Goal: Task Accomplishment & Management: Use online tool/utility

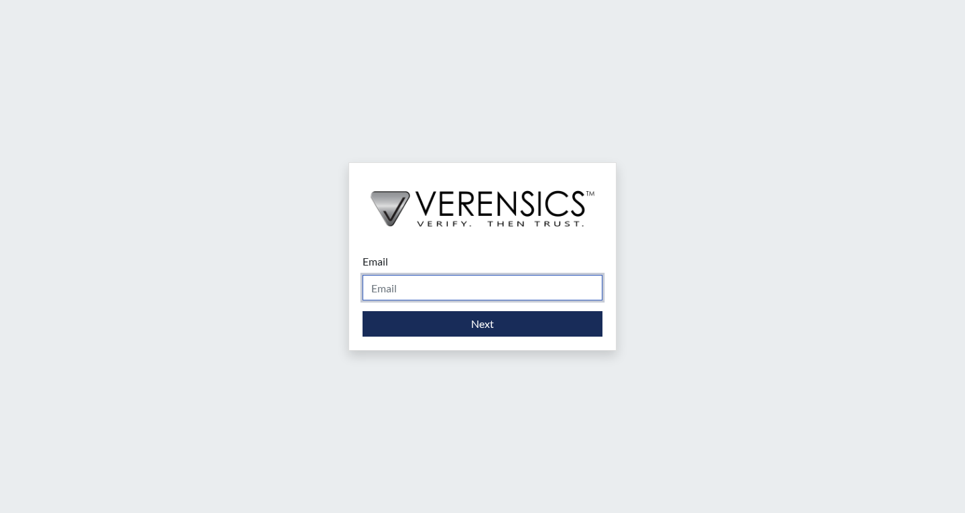
click at [428, 288] on input "Email" at bounding box center [483, 287] width 240 height 25
type input "khaliah.reeves@gdc.ga.gov"
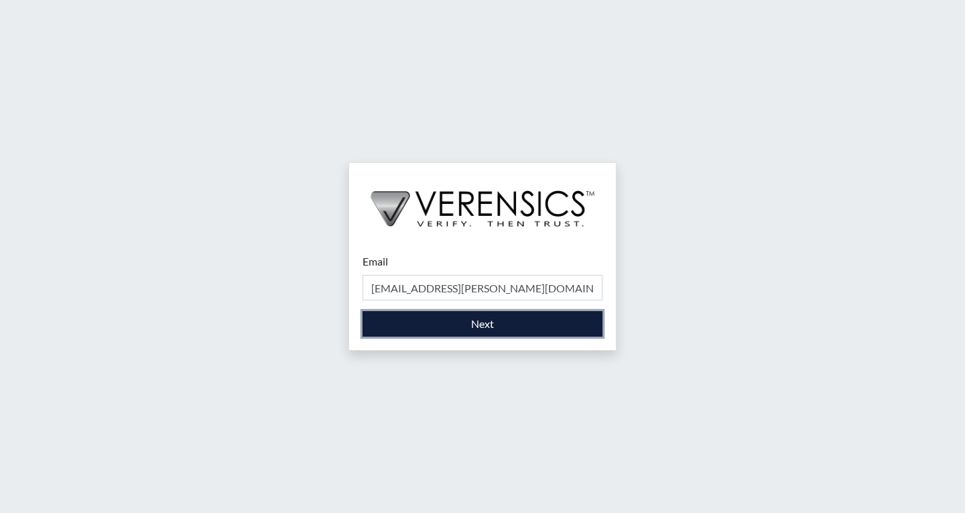
click at [440, 321] on button "Next" at bounding box center [483, 323] width 240 height 25
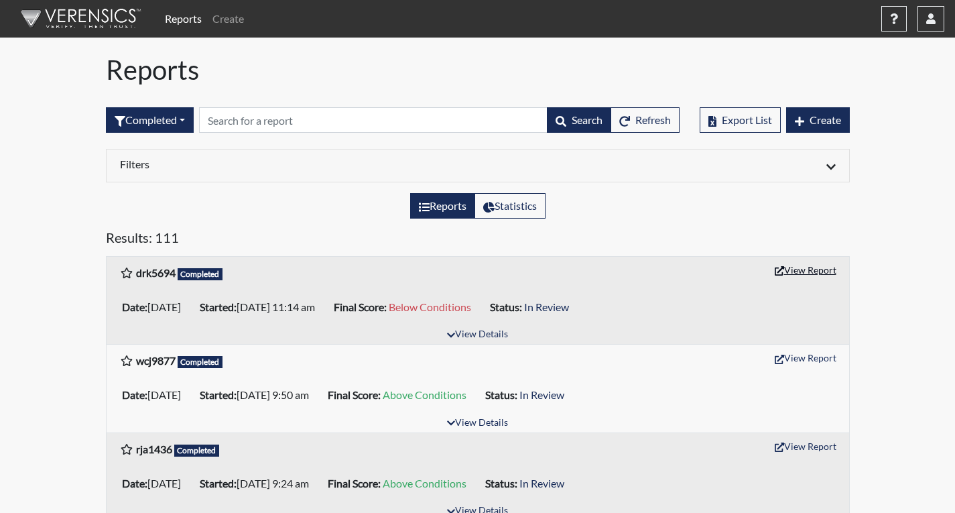
click at [813, 272] on button "View Report" at bounding box center [806, 269] width 74 height 21
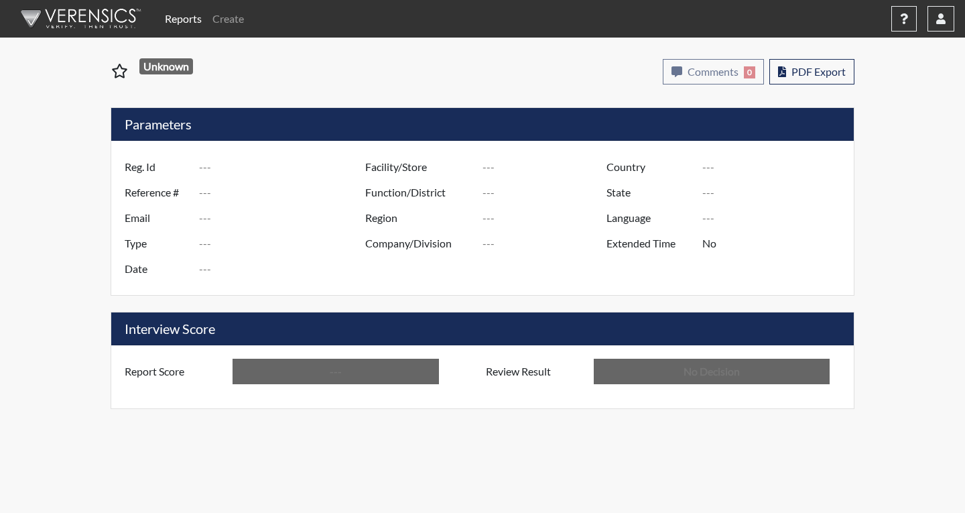
type input "drk5694"
type input "50870"
type input "---"
type input "Corrections Pre-Employment"
type input "Aug 21, 2025"
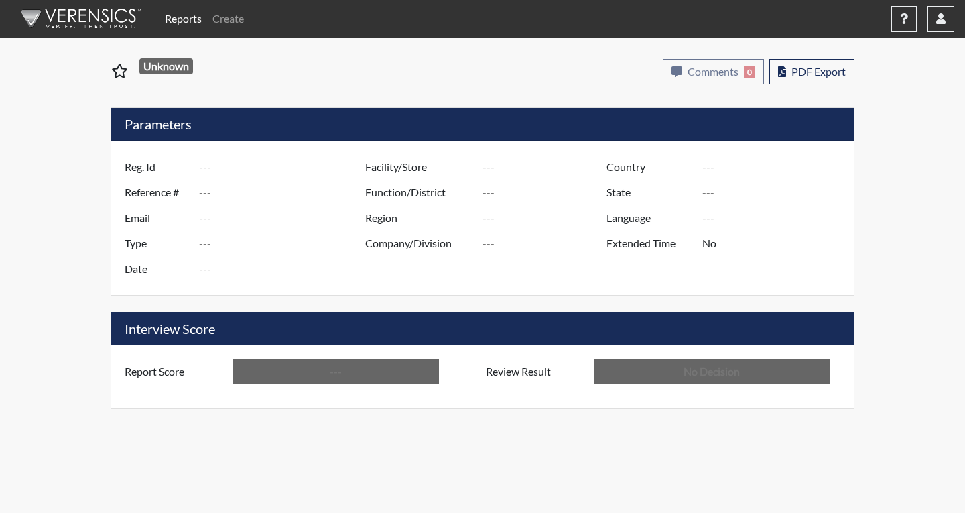
type input "Coastal SP"
type input "[GEOGRAPHIC_DATA]"
type input "[US_STATE]"
type input "English"
type input "Below Conditions"
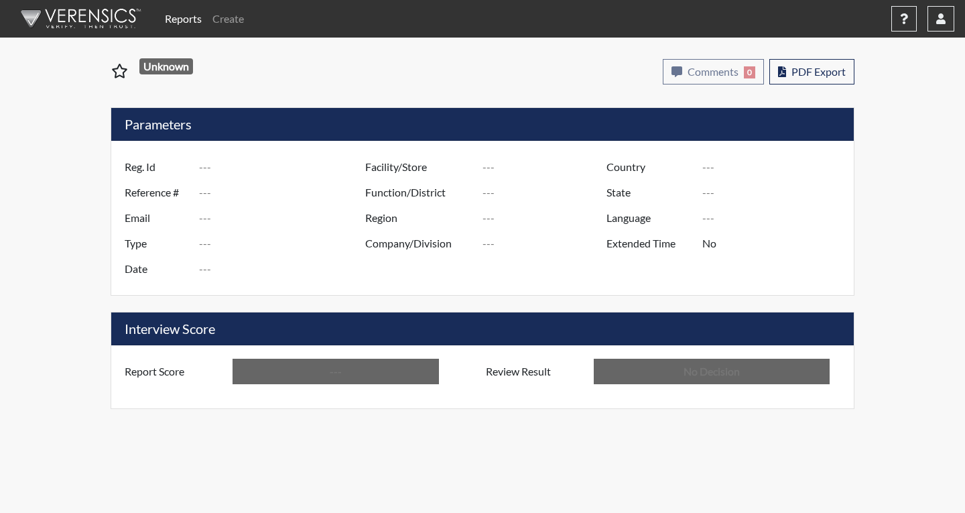
type input "In Review"
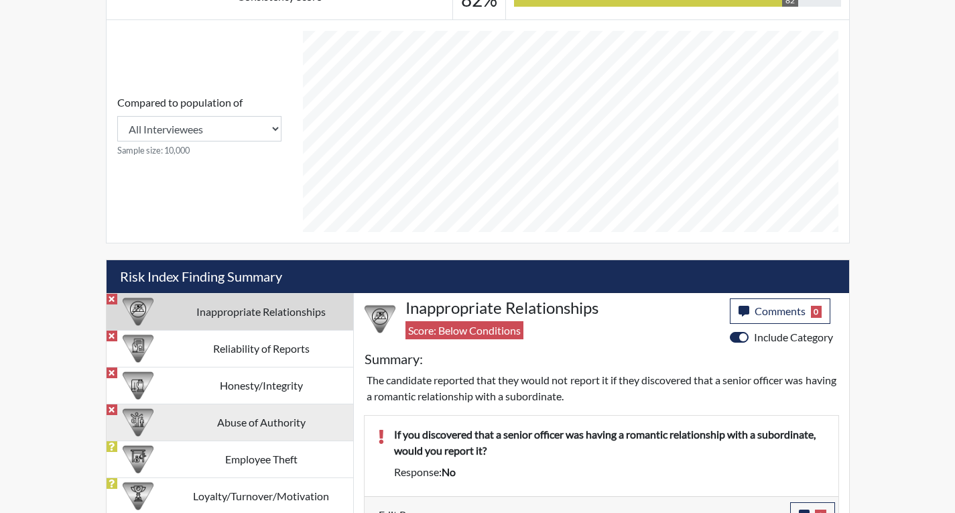
scroll to position [816, 0]
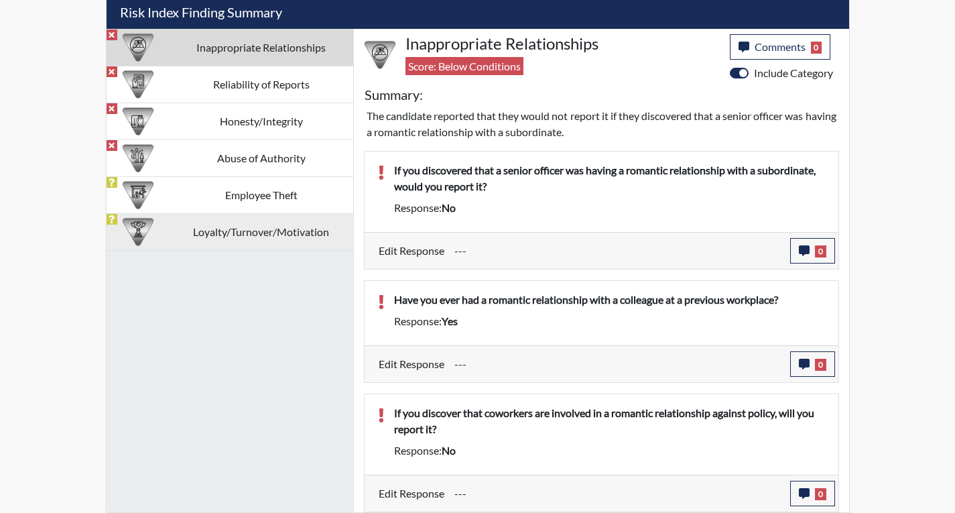
click at [305, 229] on td "Loyalty/Turnover/Motivation" at bounding box center [262, 231] width 184 height 37
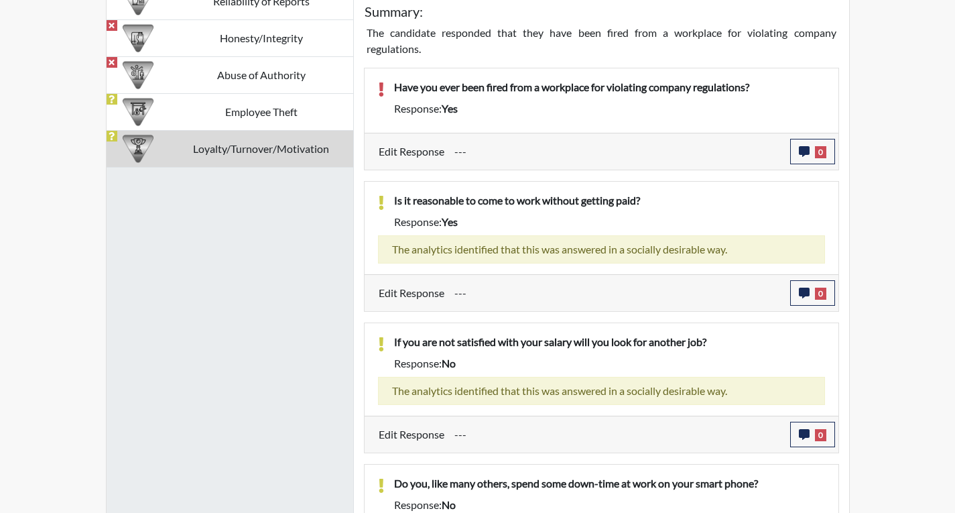
scroll to position [713, 0]
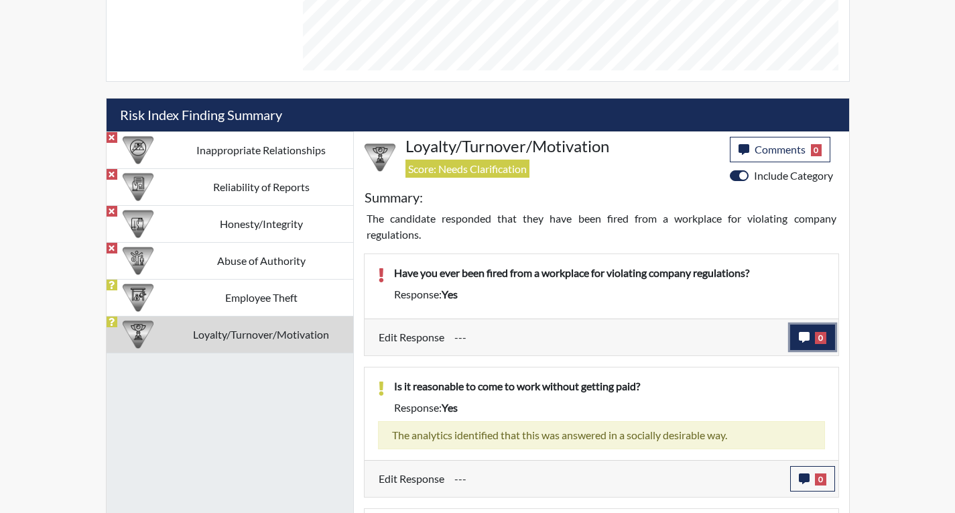
click at [819, 325] on button "0" at bounding box center [812, 336] width 45 height 25
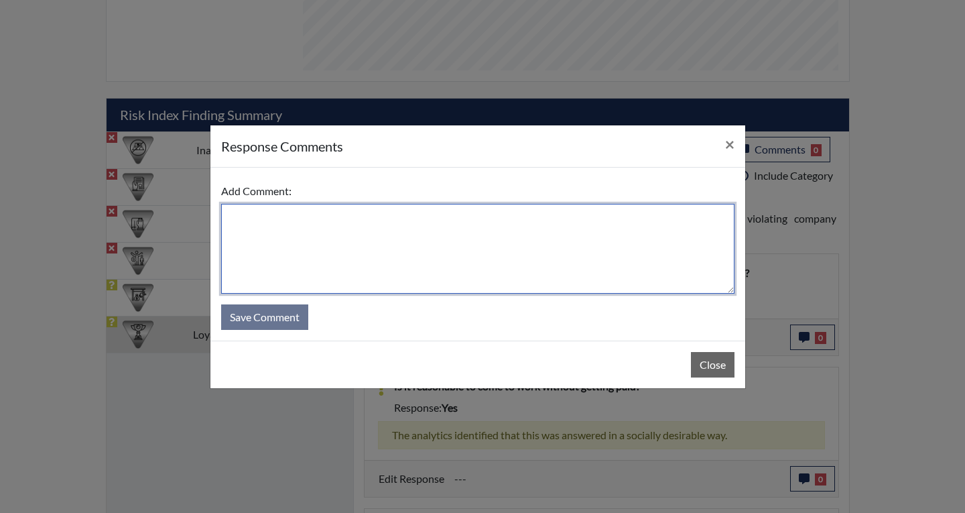
click at [567, 253] on textarea at bounding box center [477, 249] width 513 height 90
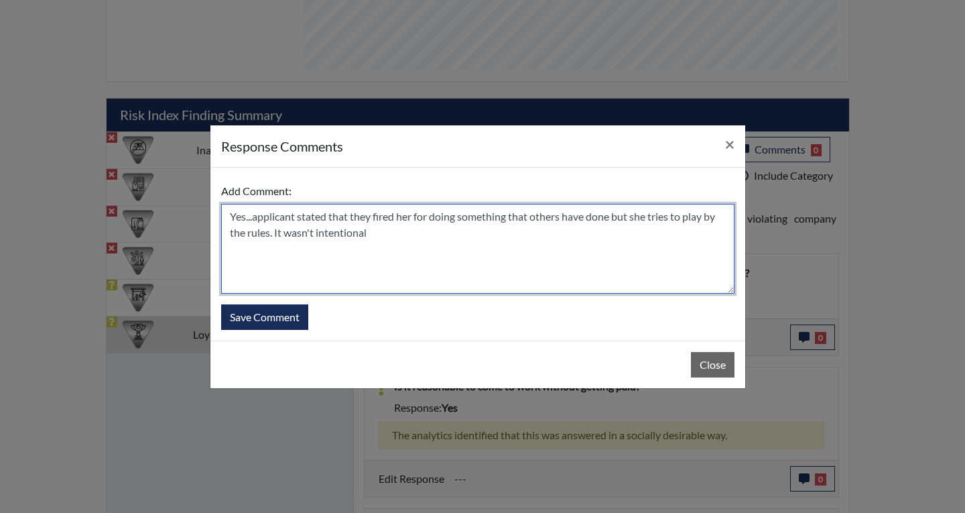
type textarea "Yes...applicant stated that they fired her for doing something that others have…"
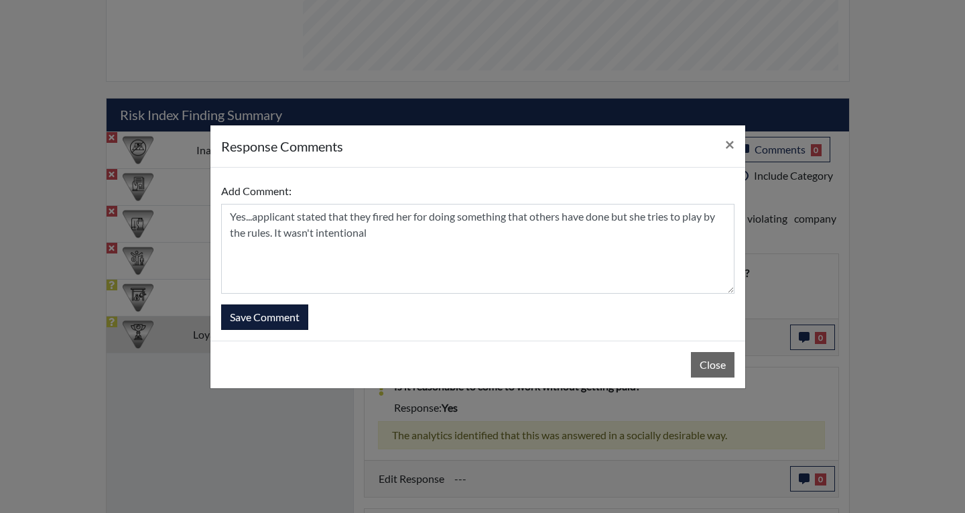
click at [296, 329] on div "Add Comment: Yes...applicant stated that they fired her for doing something tha…" at bounding box center [477, 254] width 535 height 173
click at [296, 325] on button "Save Comment" at bounding box center [264, 316] width 87 height 25
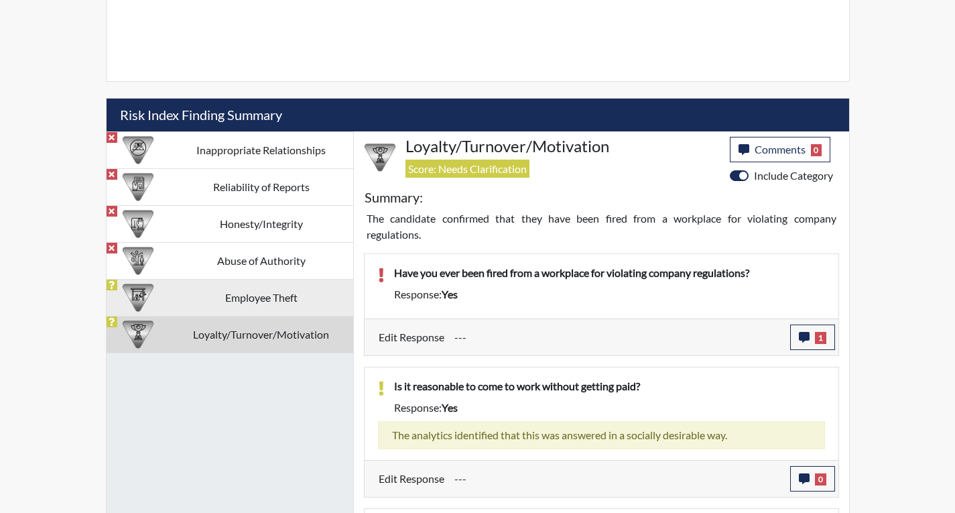
click at [298, 309] on td "Employee Theft" at bounding box center [262, 297] width 184 height 37
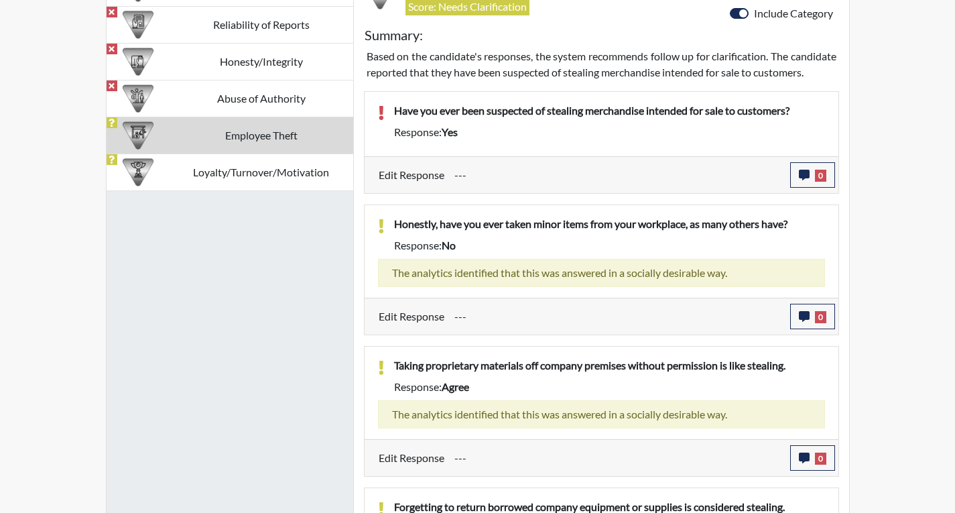
scroll to position [729, 0]
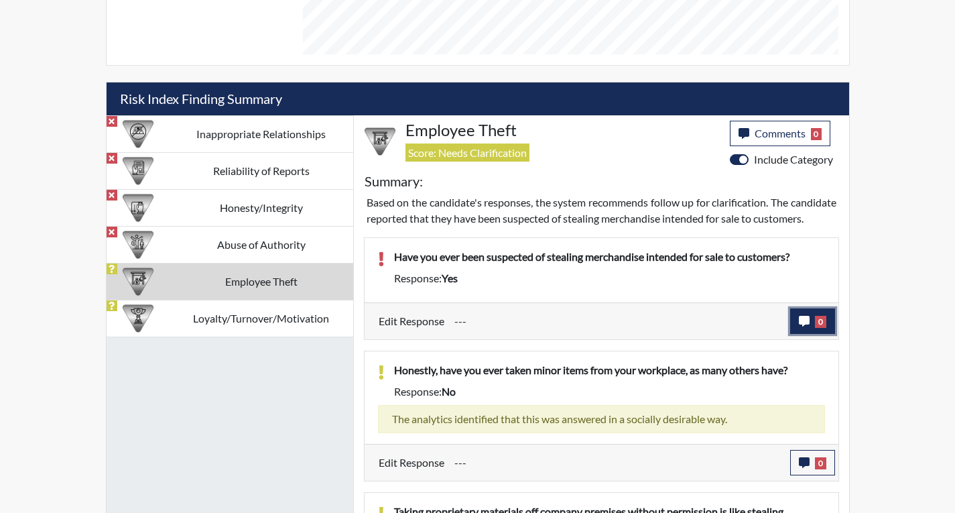
click at [800, 326] on icon "button" at bounding box center [804, 321] width 11 height 11
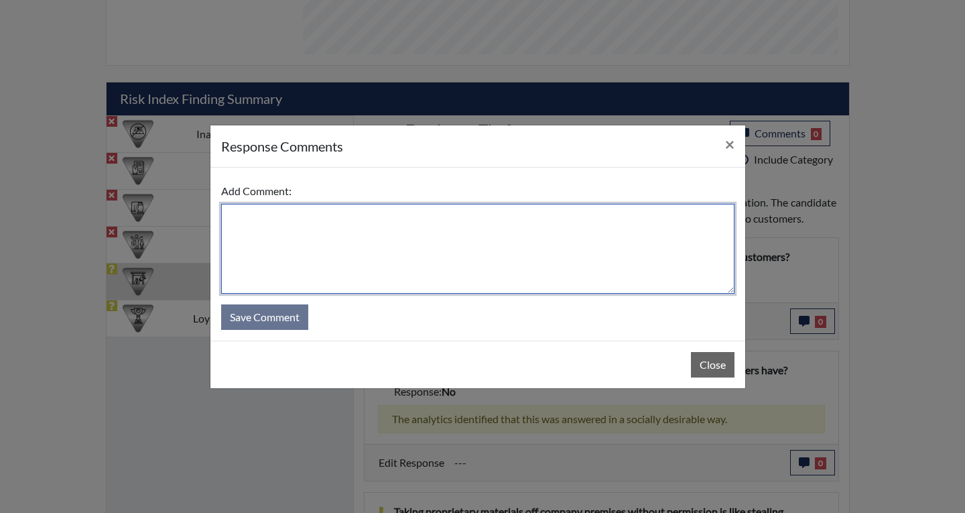
click at [560, 268] on textarea at bounding box center [477, 249] width 513 height 90
type textarea "No...applicant stated that she selected Yes by mistake"
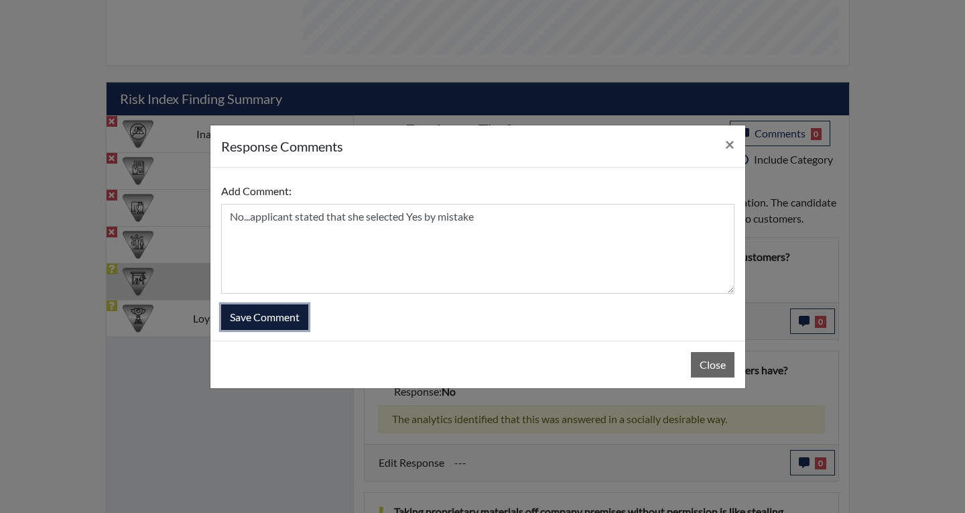
click at [294, 323] on button "Save Comment" at bounding box center [264, 316] width 87 height 25
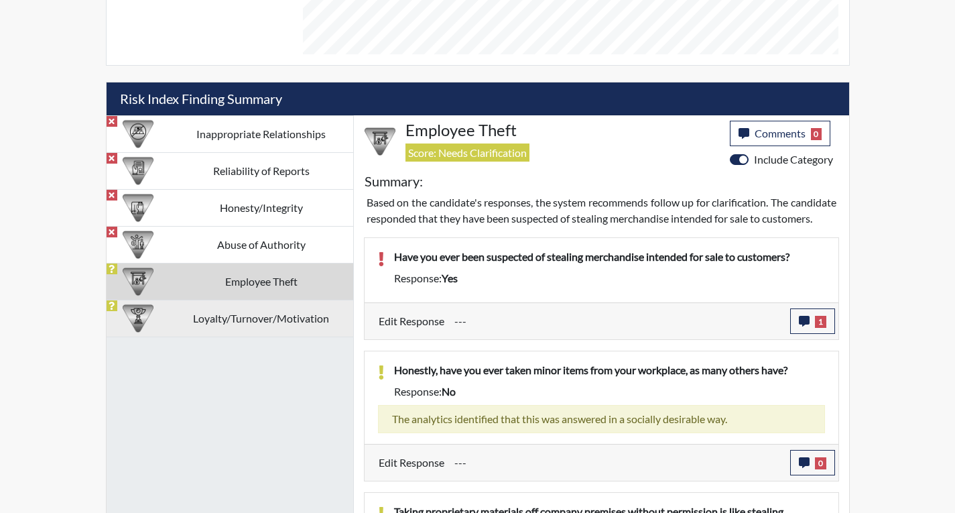
scroll to position [223, 557]
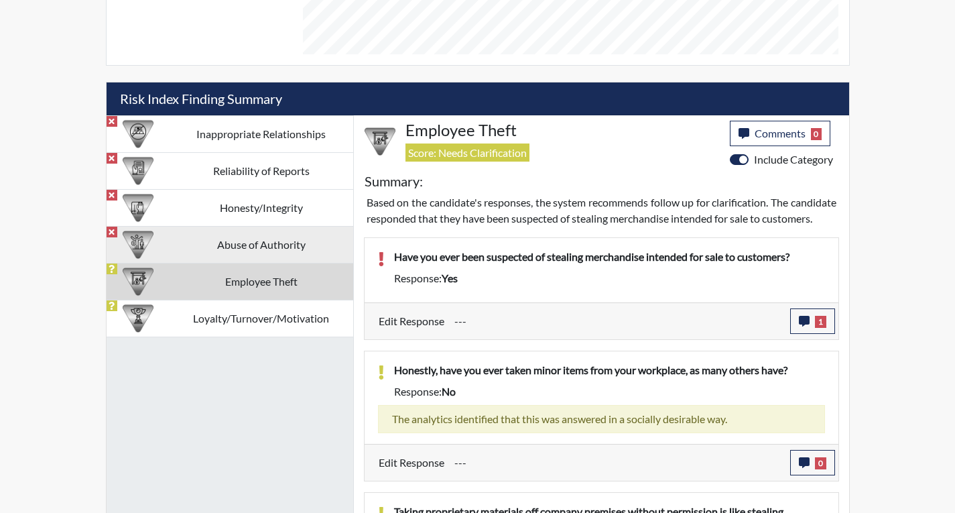
click at [229, 245] on td "Abuse of Authority" at bounding box center [262, 244] width 184 height 37
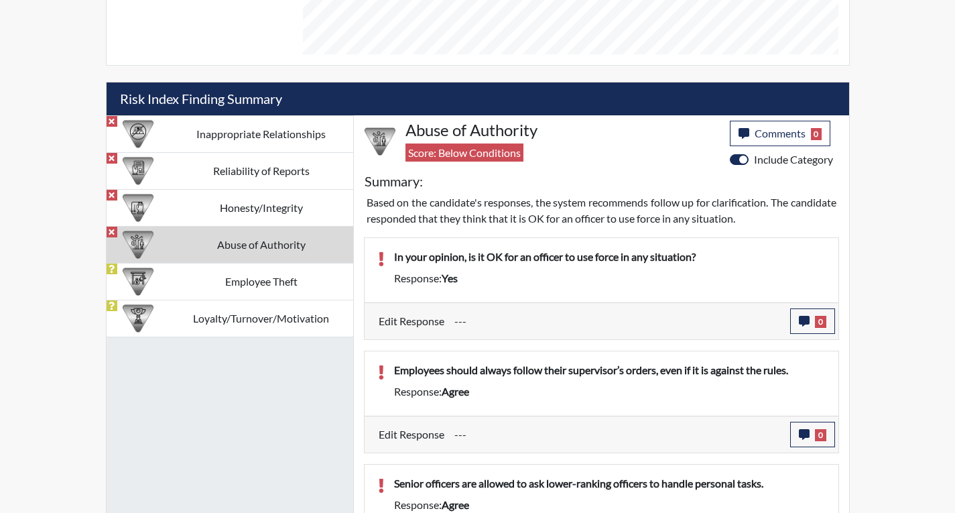
scroll to position [925, 0]
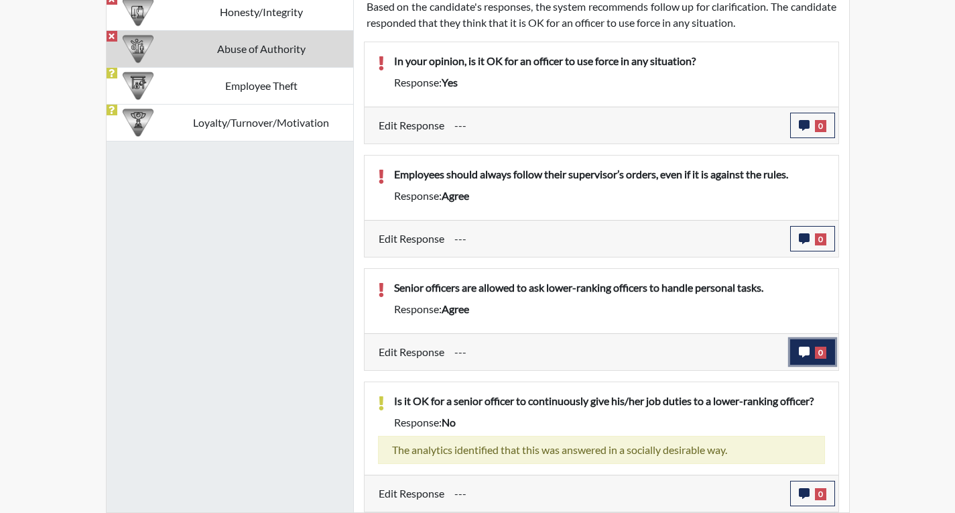
click at [818, 349] on span "0" at bounding box center [820, 352] width 11 height 12
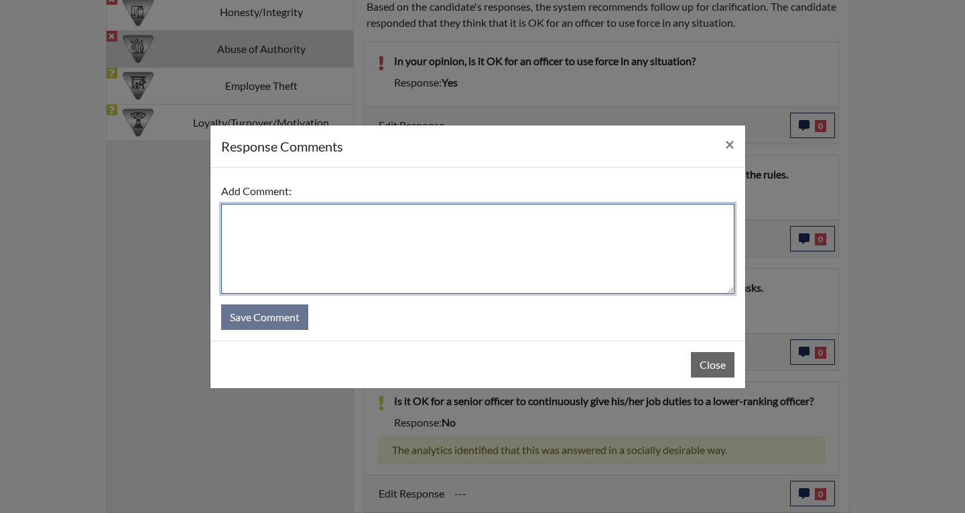
click at [460, 251] on textarea at bounding box center [477, 249] width 513 height 90
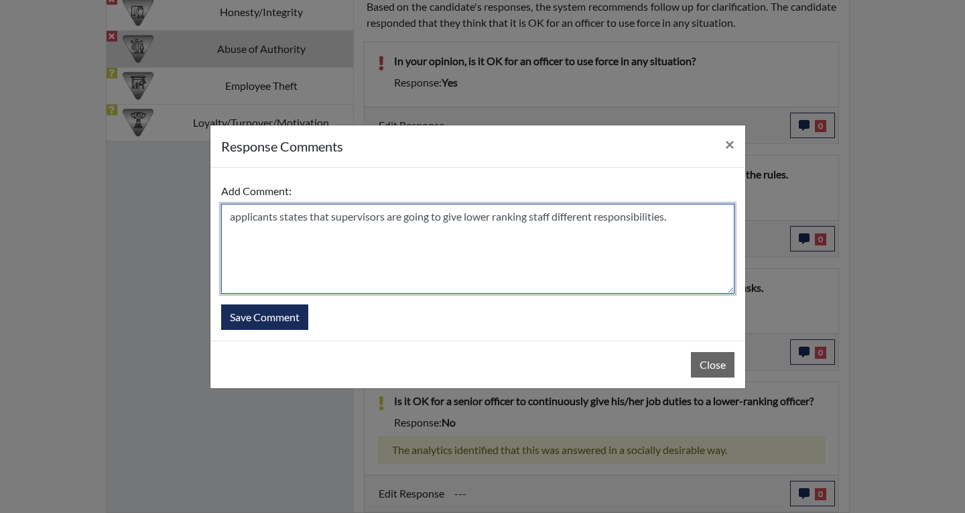
click at [227, 217] on textarea "applicants states that supervisors are going to give lower ranking staff differ…" at bounding box center [477, 249] width 513 height 90
drag, startPoint x: 674, startPoint y: 217, endPoint x: 225, endPoint y: 197, distance: 448.8
click at [225, 197] on div "Add Comment: applicants states that supervisors are going to give lower ranking…" at bounding box center [477, 235] width 513 height 115
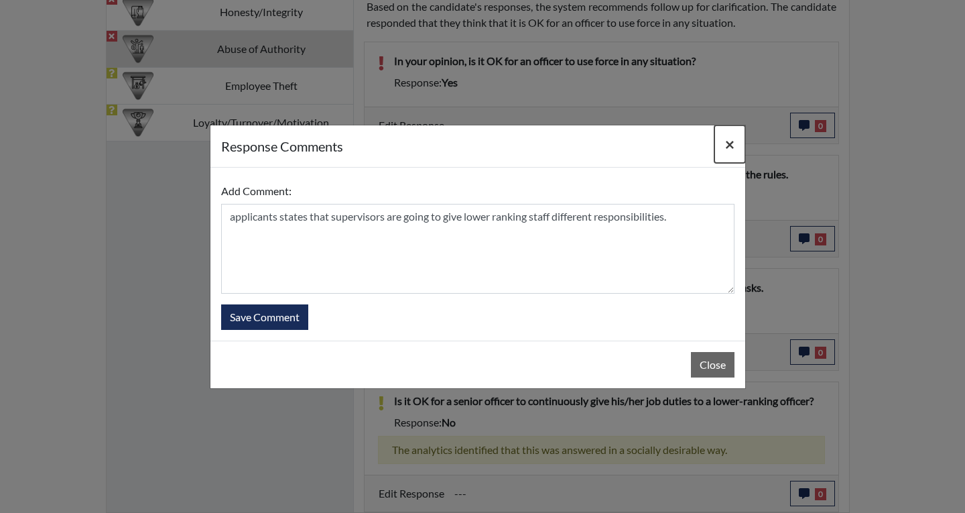
click at [733, 150] on span "×" at bounding box center [729, 143] width 9 height 19
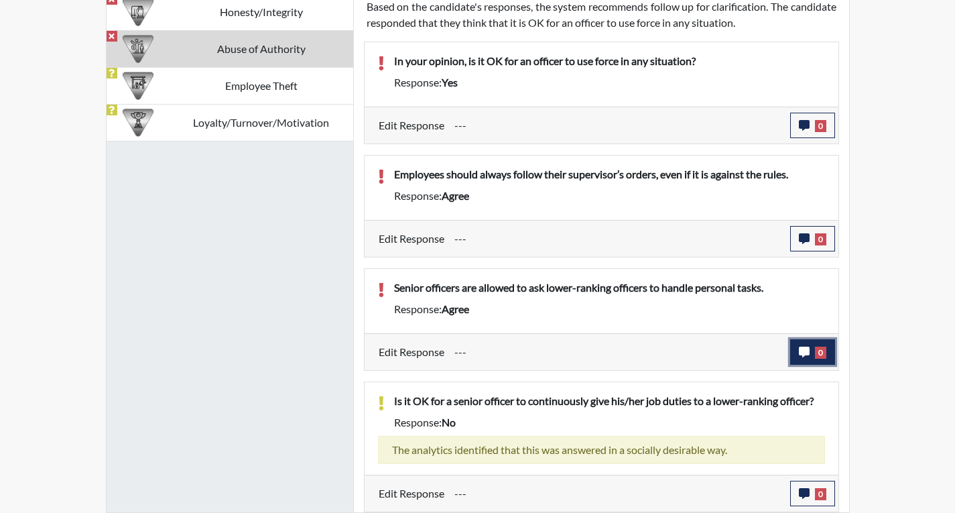
click at [809, 355] on icon "button" at bounding box center [804, 351] width 11 height 11
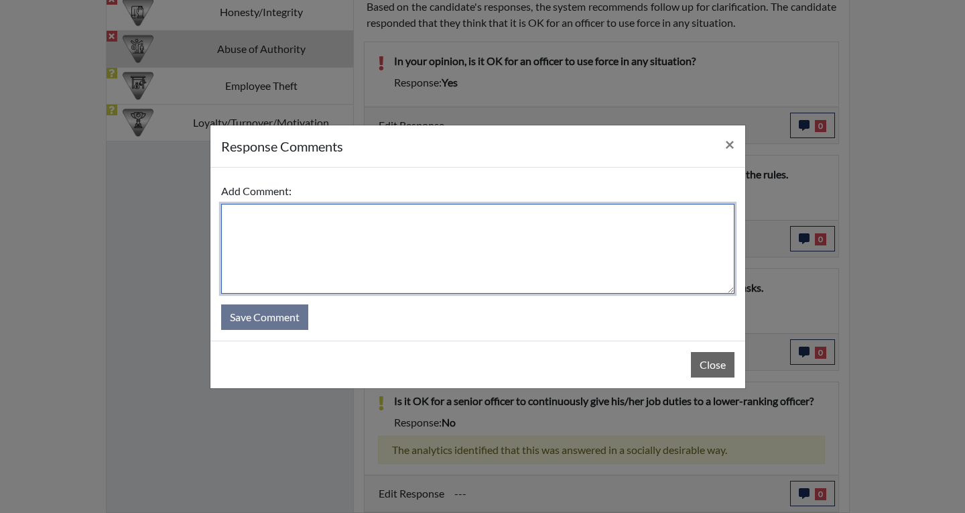
click at [250, 222] on textarea at bounding box center [477, 249] width 513 height 90
paste textarea "applicants states that supervisors are going to give lower ranking staff differ…"
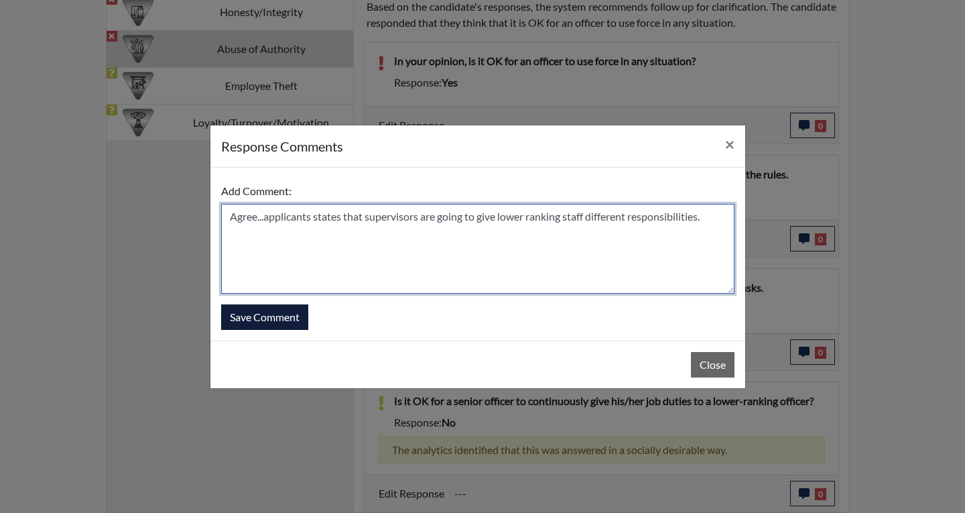
type textarea "Agree...applicants states that supervisors are going to give lower ranking staf…"
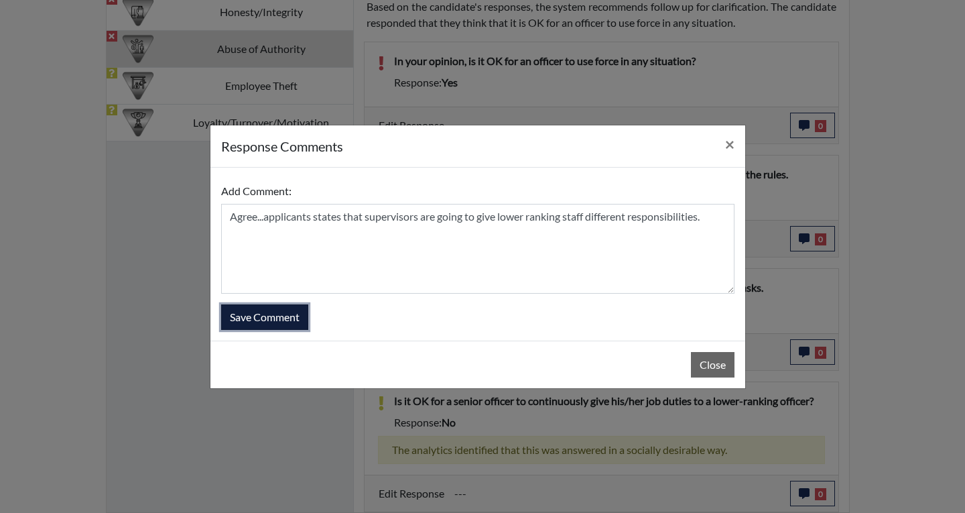
click at [273, 312] on button "Save Comment" at bounding box center [264, 316] width 87 height 25
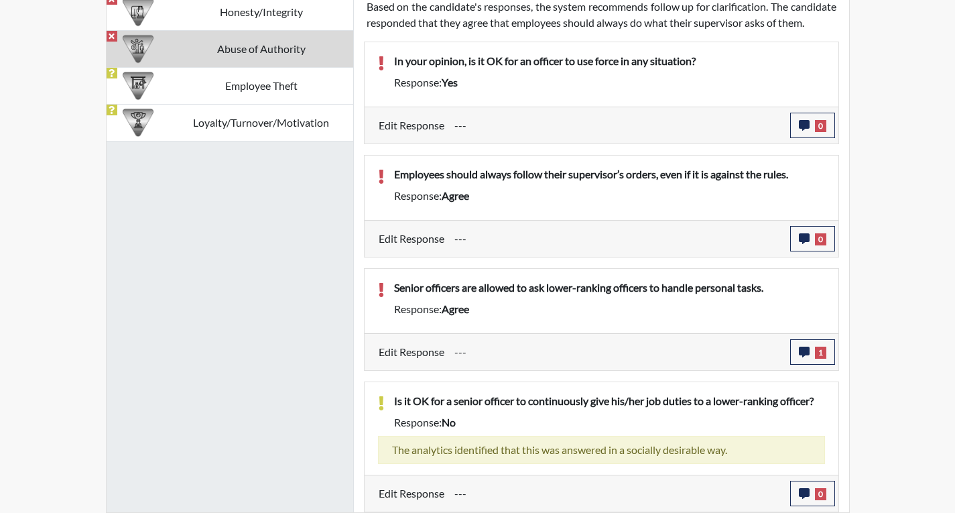
scroll to position [223, 557]
click at [802, 244] on icon "button" at bounding box center [804, 238] width 11 height 11
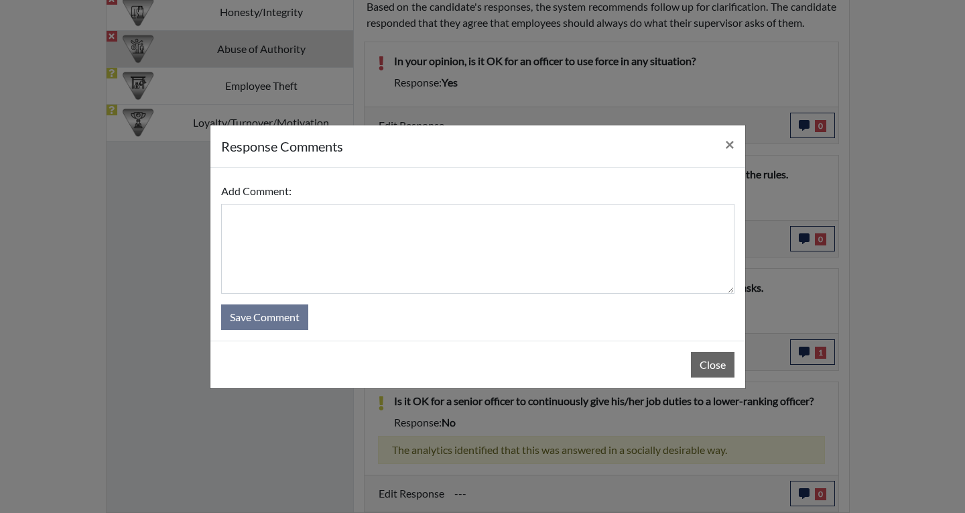
click at [364, 199] on div "Add Comment:" at bounding box center [477, 235] width 513 height 115
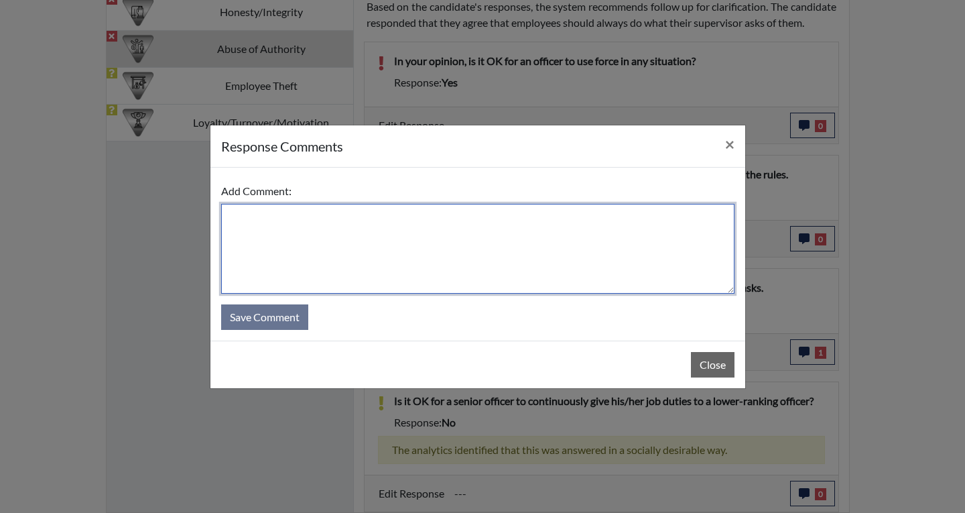
click at [379, 220] on textarea at bounding box center [477, 249] width 513 height 90
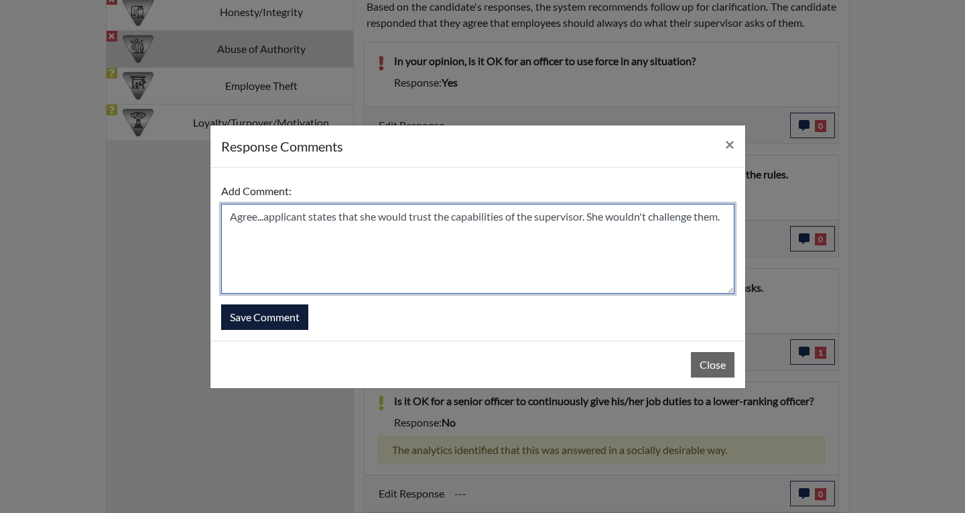
type textarea "Agree...applicant states that she would trust the capabilities of the superviso…"
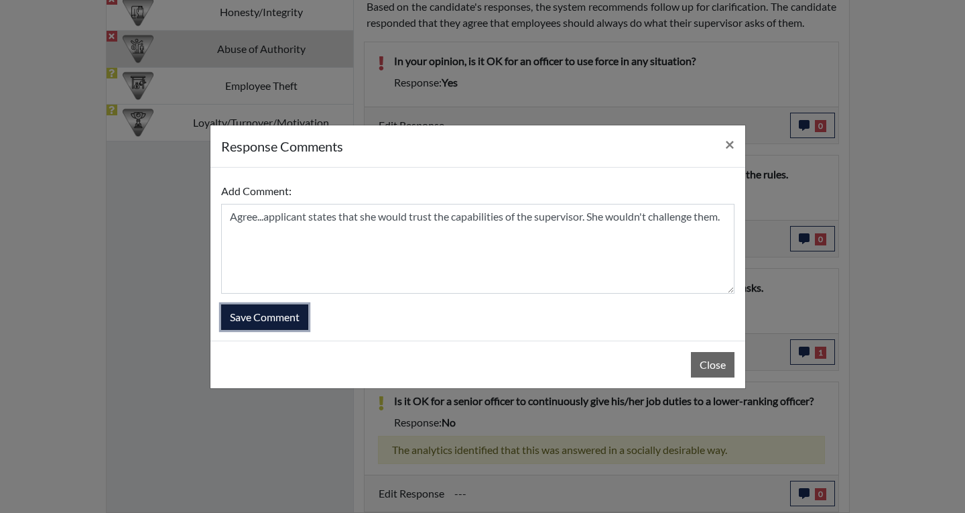
click at [268, 322] on button "Save Comment" at bounding box center [264, 316] width 87 height 25
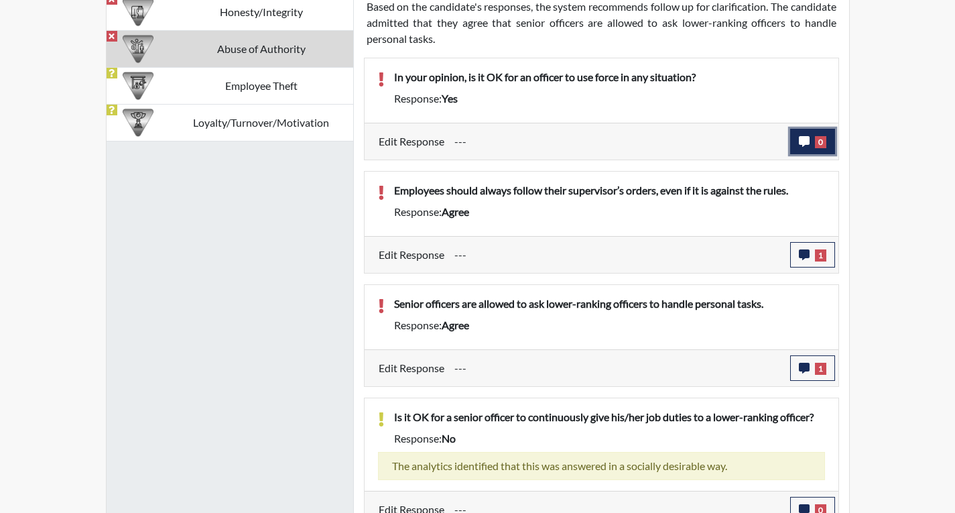
click at [812, 143] on button "0" at bounding box center [812, 141] width 45 height 25
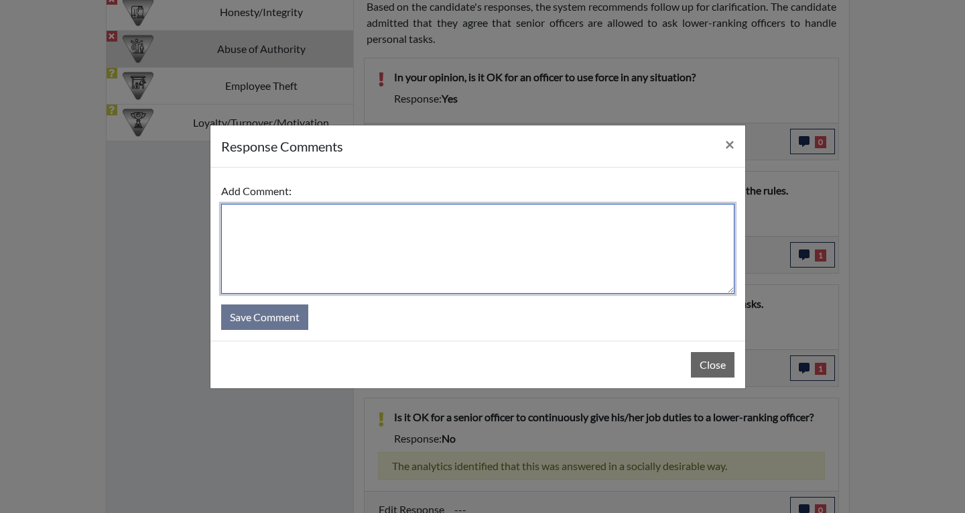
click at [476, 239] on textarea at bounding box center [477, 249] width 513 height 90
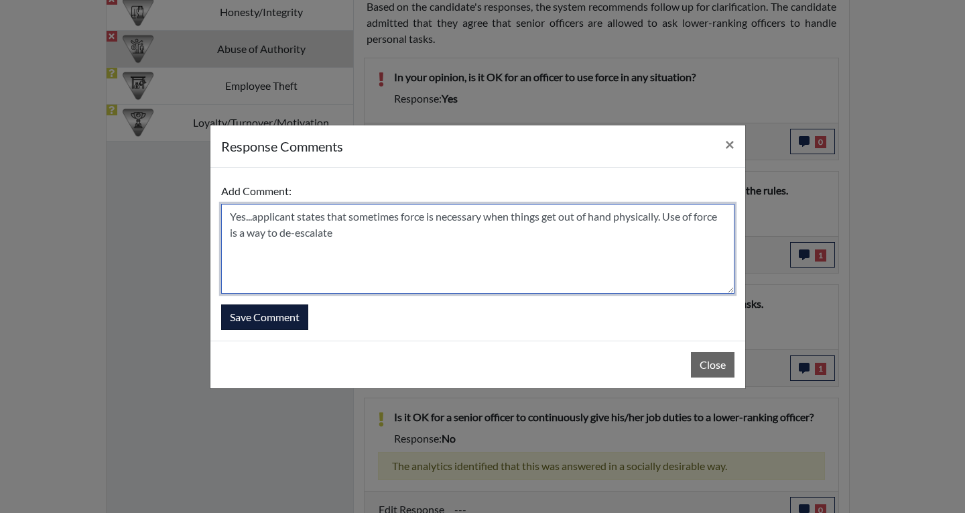
type textarea "Yes...applicant states that sometimes force is necessary when things get out of…"
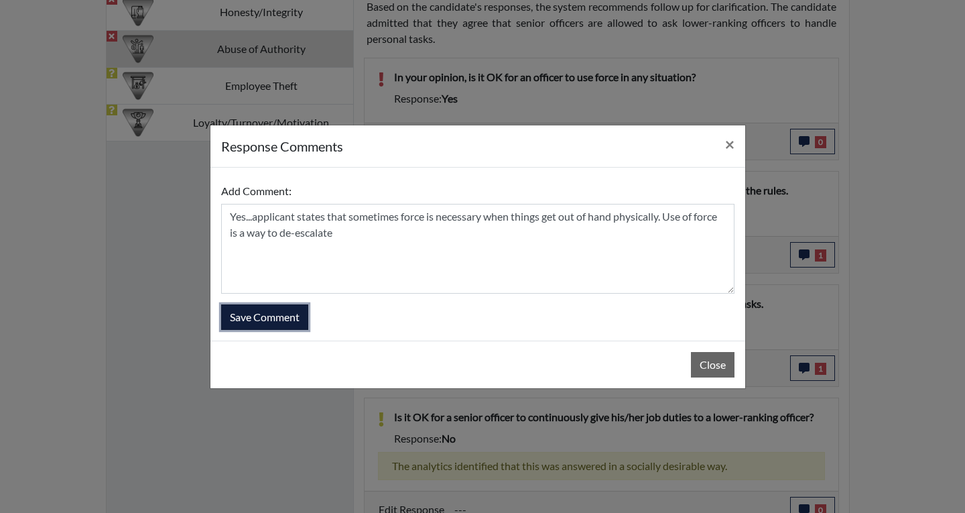
click at [274, 324] on button "Save Comment" at bounding box center [264, 316] width 87 height 25
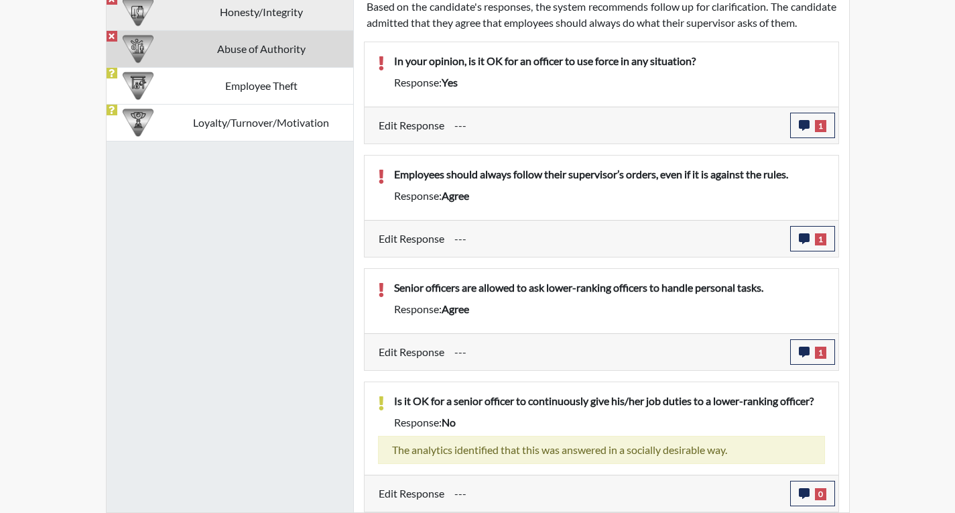
click at [273, 15] on td "Honesty/Integrity" at bounding box center [262, 11] width 184 height 37
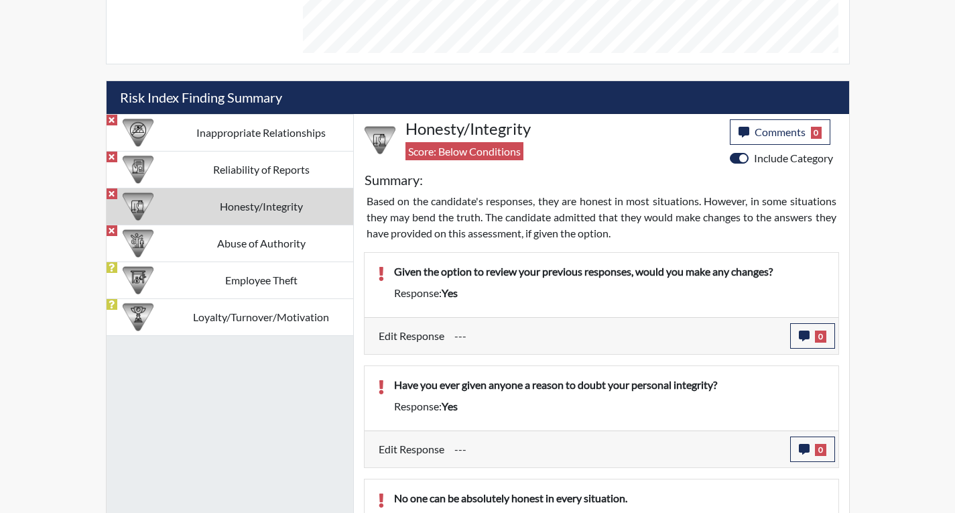
scroll to position [724, 0]
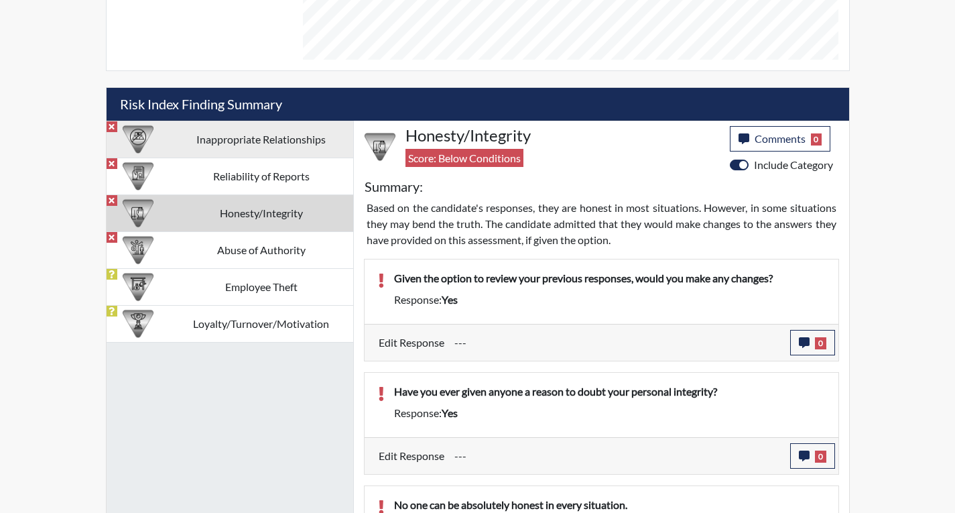
click at [237, 142] on td "Inappropriate Relationships" at bounding box center [262, 139] width 184 height 37
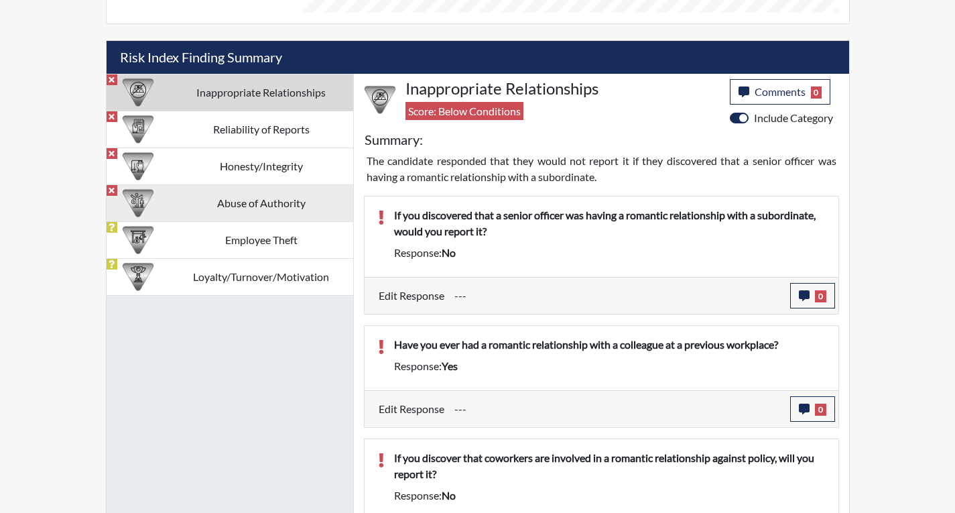
scroll to position [816, 0]
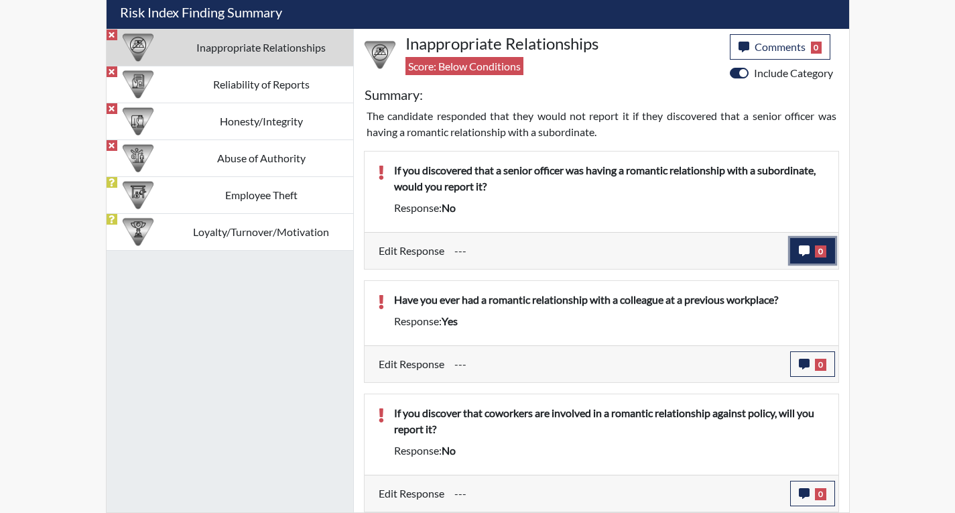
click at [800, 259] on button "0" at bounding box center [812, 250] width 45 height 25
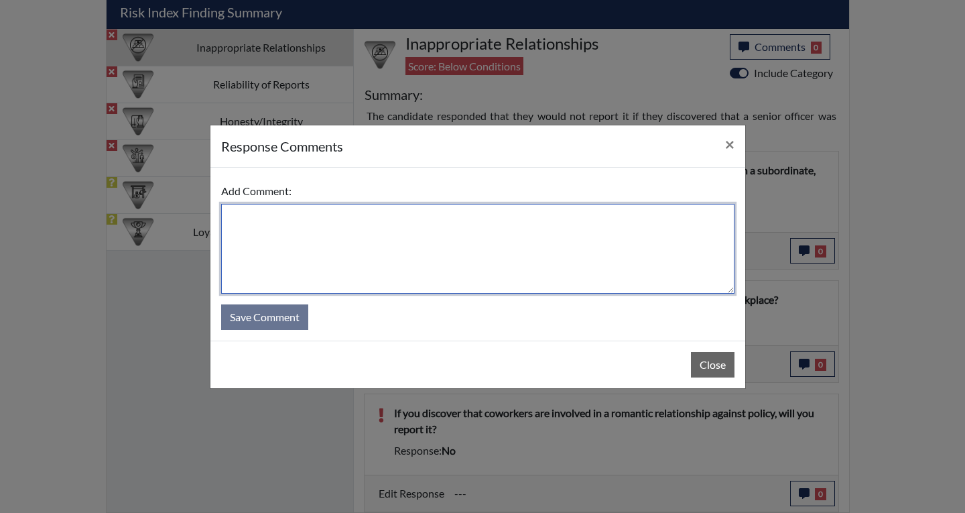
click at [439, 247] on textarea at bounding box center [477, 249] width 513 height 90
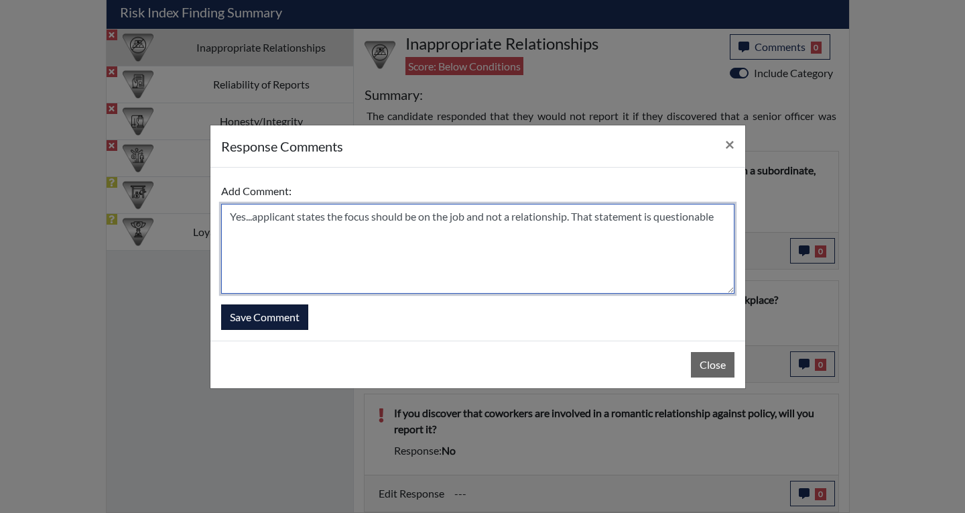
type textarea "Yes...applicant states the focus should be on the job and not a relationship. T…"
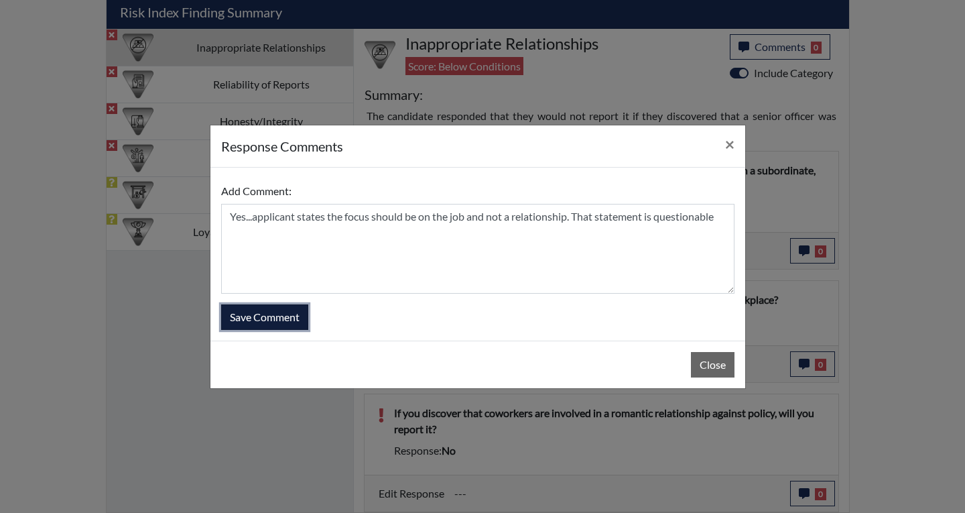
click at [298, 321] on button "Save Comment" at bounding box center [264, 316] width 87 height 25
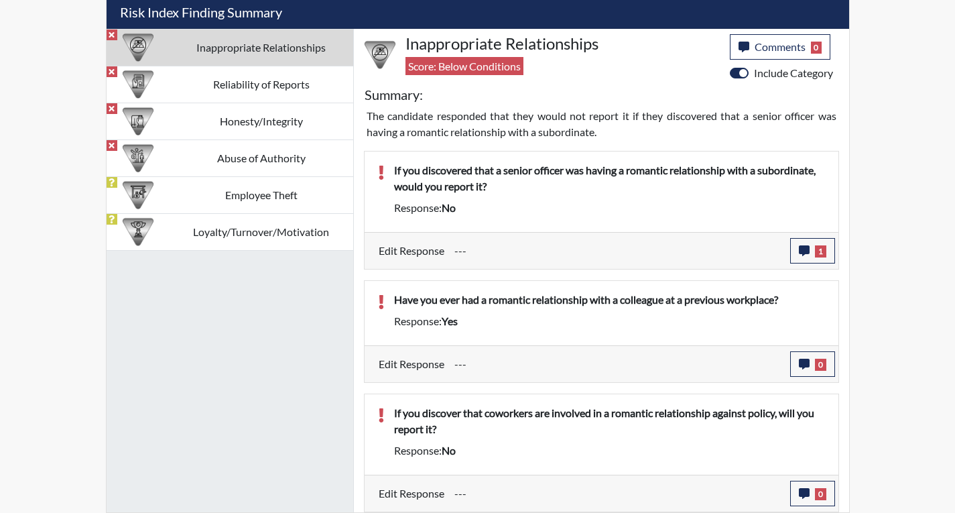
scroll to position [223, 557]
click at [797, 361] on button "0" at bounding box center [812, 363] width 45 height 25
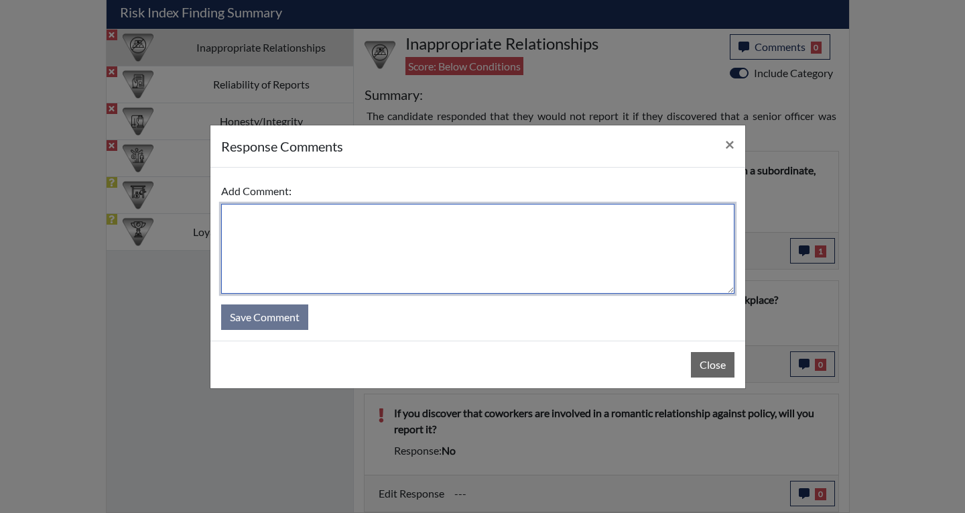
click at [502, 248] on textarea at bounding box center [477, 249] width 513 height 90
type textarea "Yes...applicant states that it was YEARS ago."
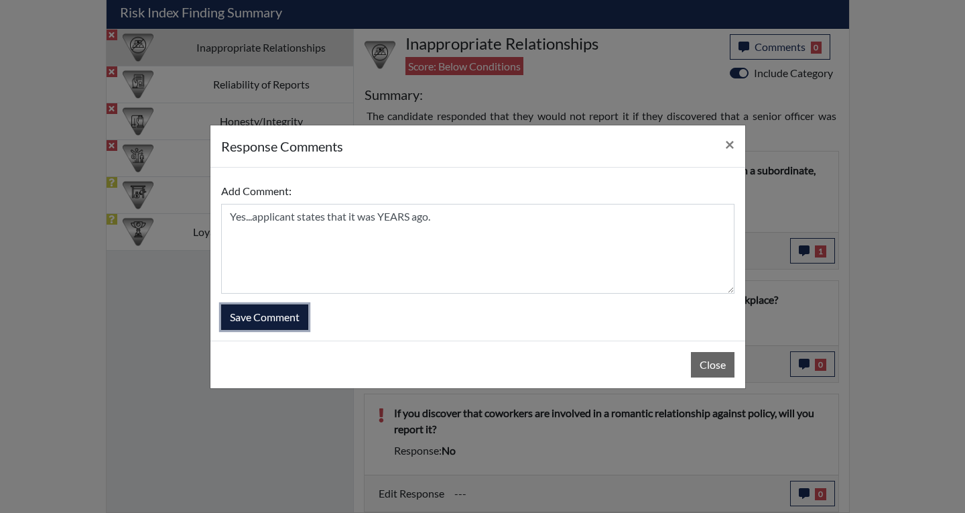
click at [300, 322] on button "Save Comment" at bounding box center [264, 316] width 87 height 25
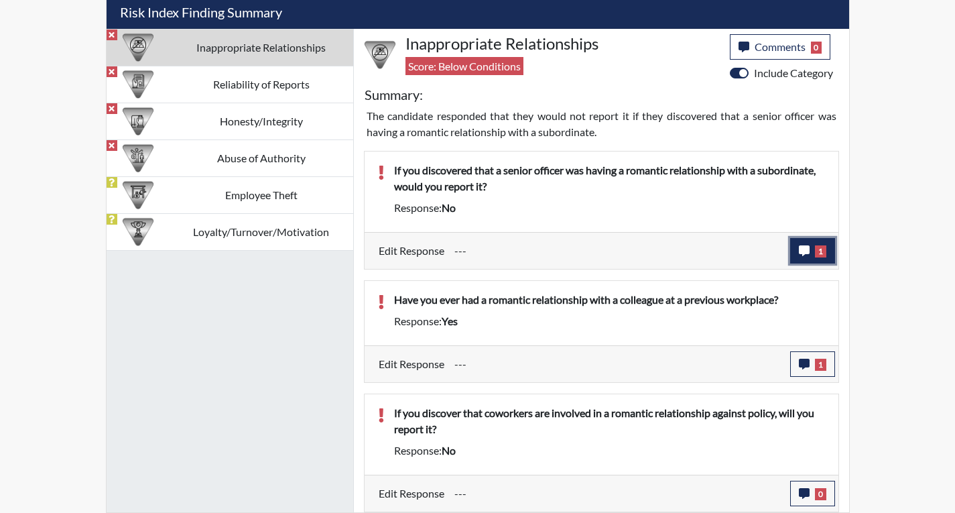
click at [827, 254] on button "1" at bounding box center [812, 250] width 45 height 25
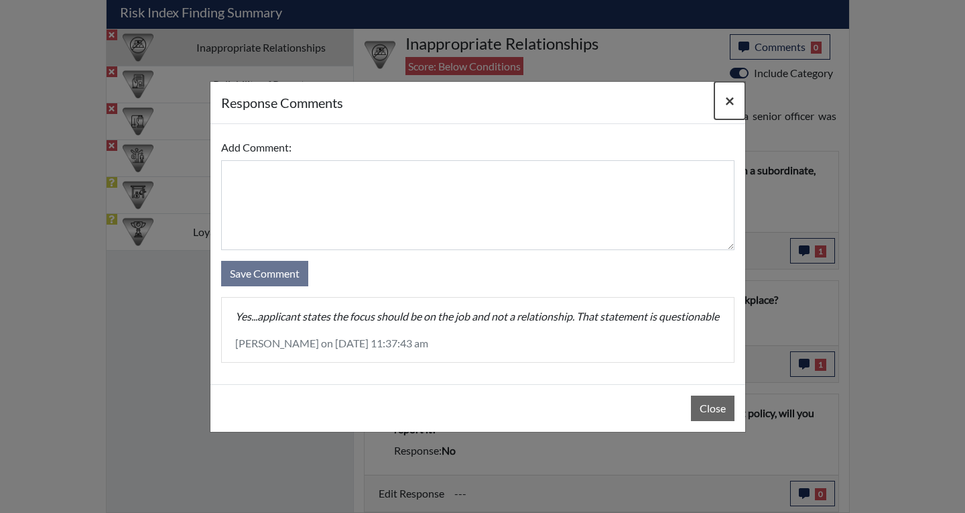
click at [735, 93] on button "×" at bounding box center [729, 101] width 31 height 38
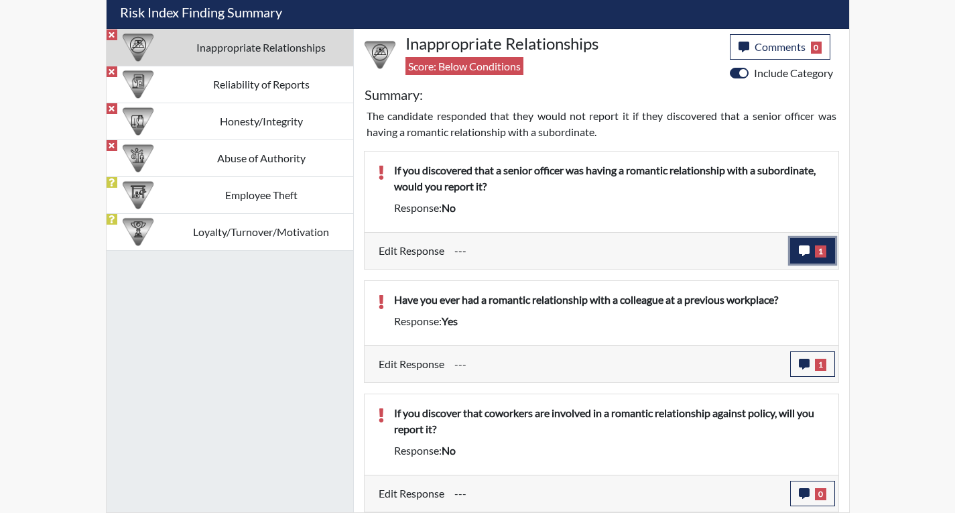
click at [825, 259] on button "1" at bounding box center [812, 250] width 45 height 25
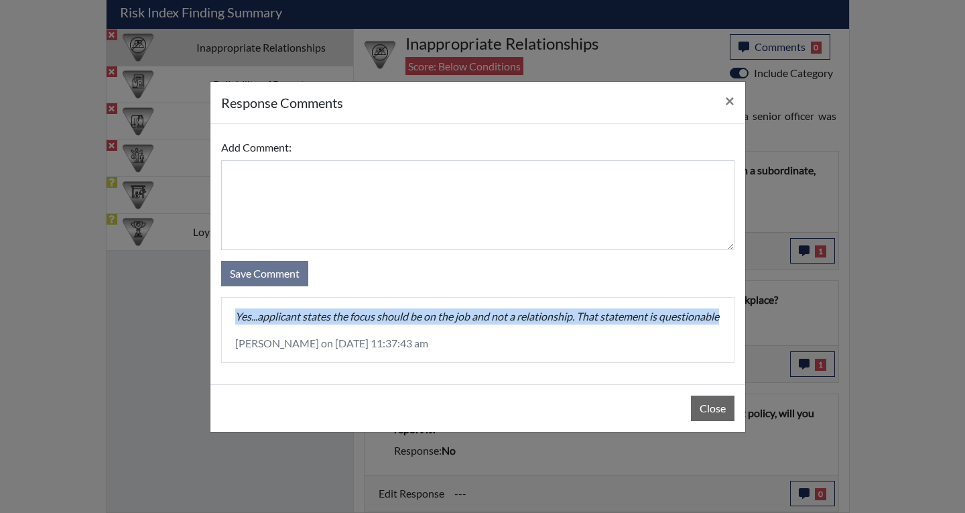
drag, startPoint x: 336, startPoint y: 326, endPoint x: 231, endPoint y: 307, distance: 107.7
click at [231, 307] on div "Yes...applicant states the focus should be on the job and not a relationship. T…" at bounding box center [478, 330] width 512 height 64
copy p "Yes...applicant states the focus should be on the job and not a relationship. T…"
click at [733, 90] on span "×" at bounding box center [729, 99] width 9 height 19
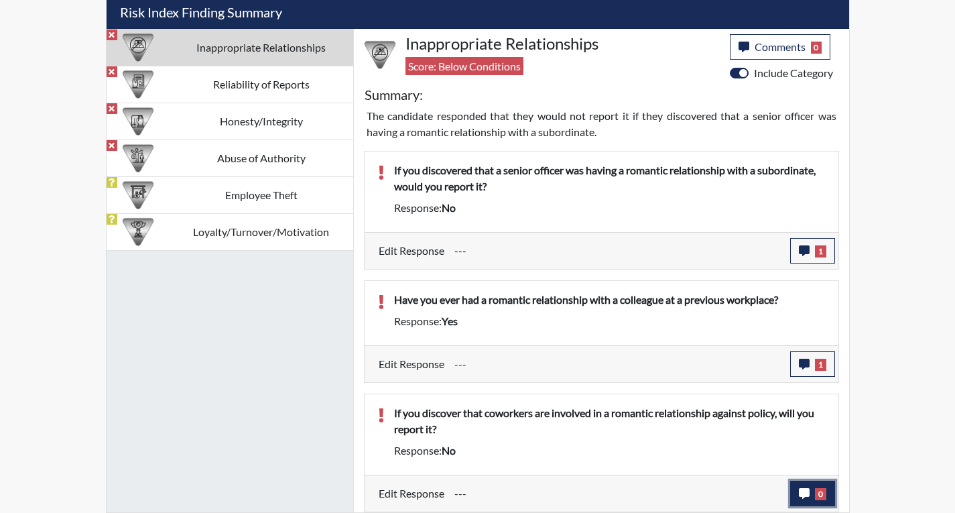
click at [806, 499] on button "0" at bounding box center [812, 493] width 45 height 25
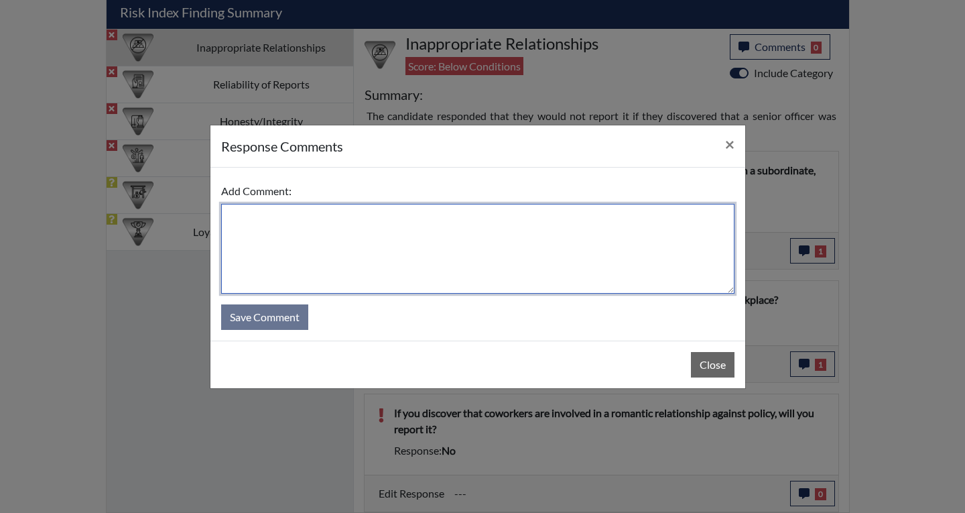
click at [320, 218] on textarea at bounding box center [477, 249] width 513 height 90
paste textarea "Yes...applicant states the focus should be on the job and not a relationship. T…"
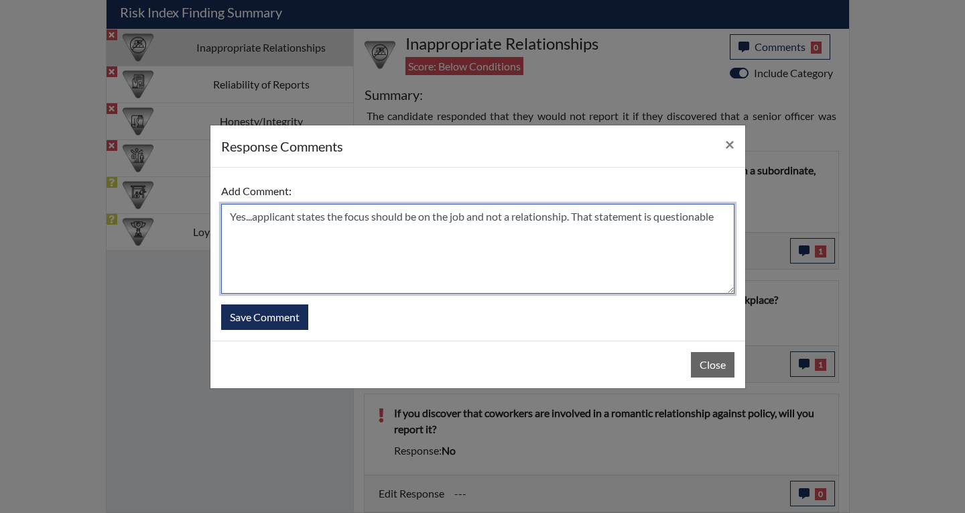
click at [229, 214] on textarea "Yes...applicant states the focus should be on the job and not a relationship. T…" at bounding box center [477, 249] width 513 height 90
click at [718, 220] on textarea "No...applicant states the focus should be on the job and not a relationship. Th…" at bounding box center [477, 249] width 513 height 90
type textarea "No...applicant states the focus should be on the job and not a relationship. Th…"
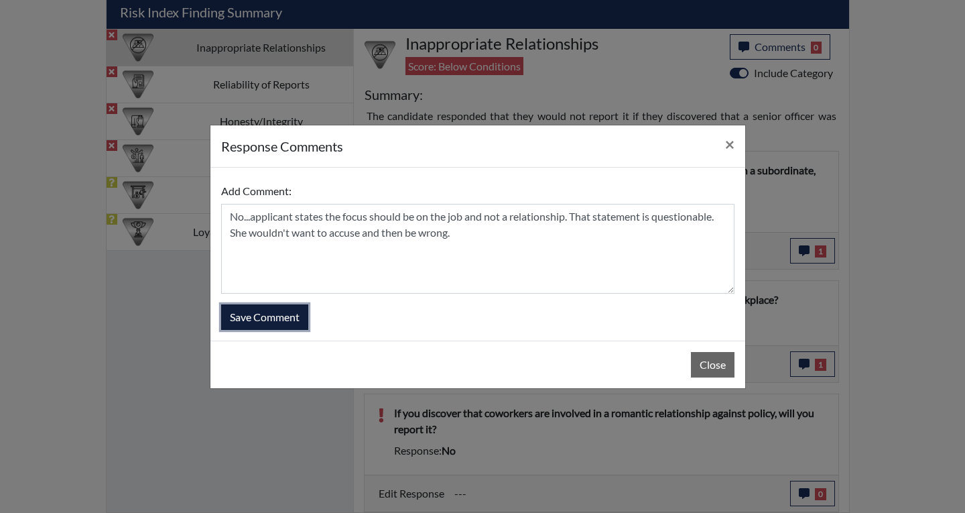
click at [251, 316] on button "Save Comment" at bounding box center [264, 316] width 87 height 25
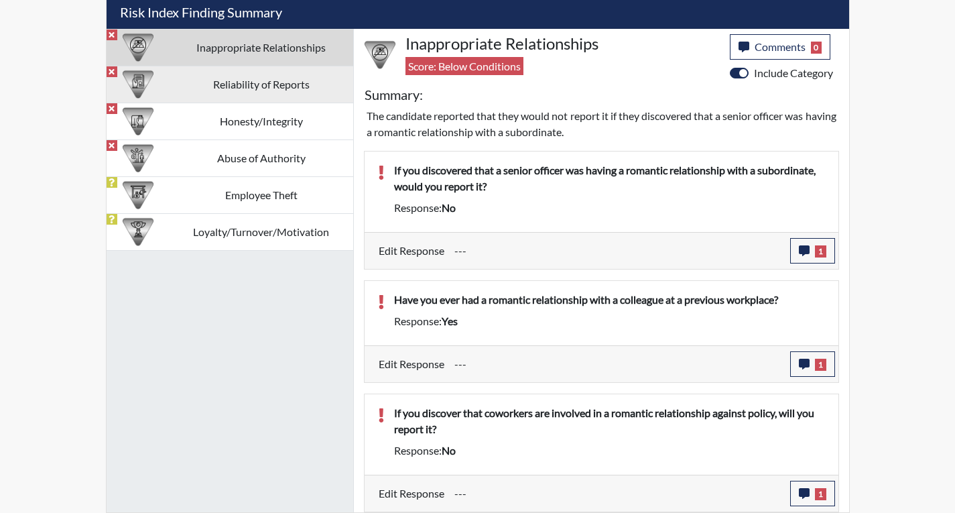
click at [261, 86] on td "Reliability of Reports" at bounding box center [262, 84] width 184 height 37
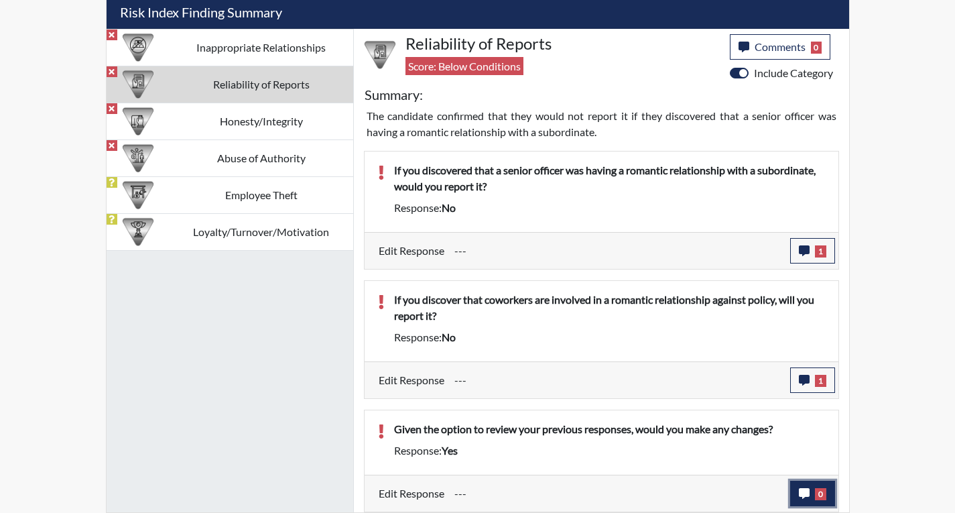
click at [799, 493] on icon "button" at bounding box center [804, 493] width 11 height 11
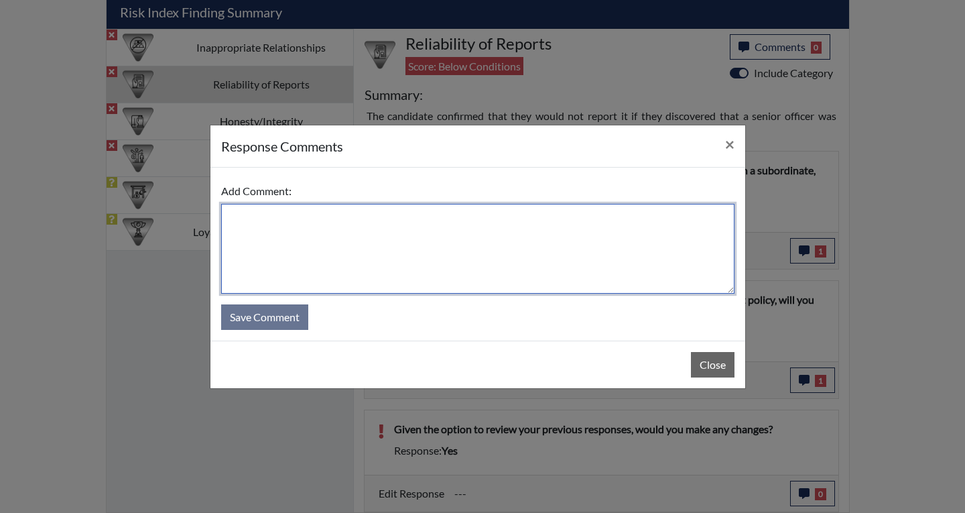
click at [519, 261] on textarea at bounding box center [477, 249] width 513 height 90
type textarea "Yes...applicant states that some questions needed to be explained to get unders…"
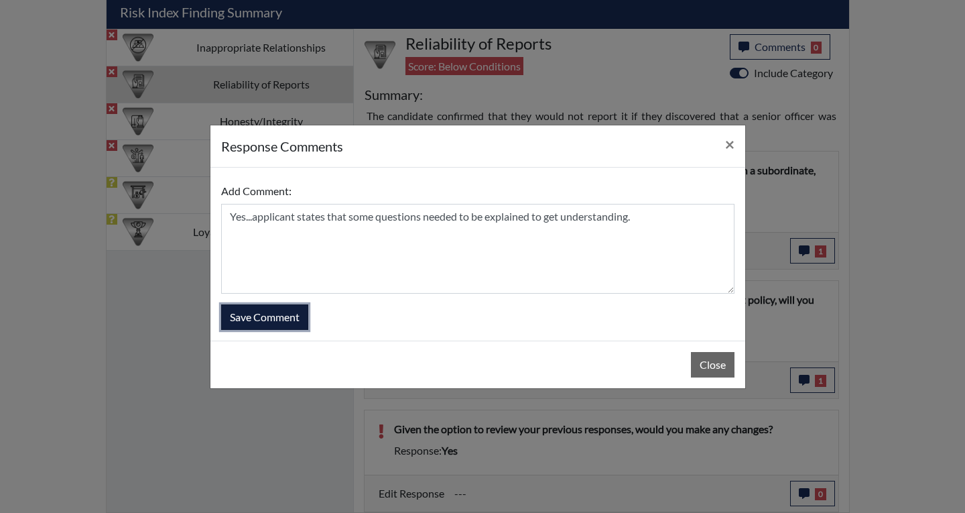
click at [300, 310] on button "Save Comment" at bounding box center [264, 316] width 87 height 25
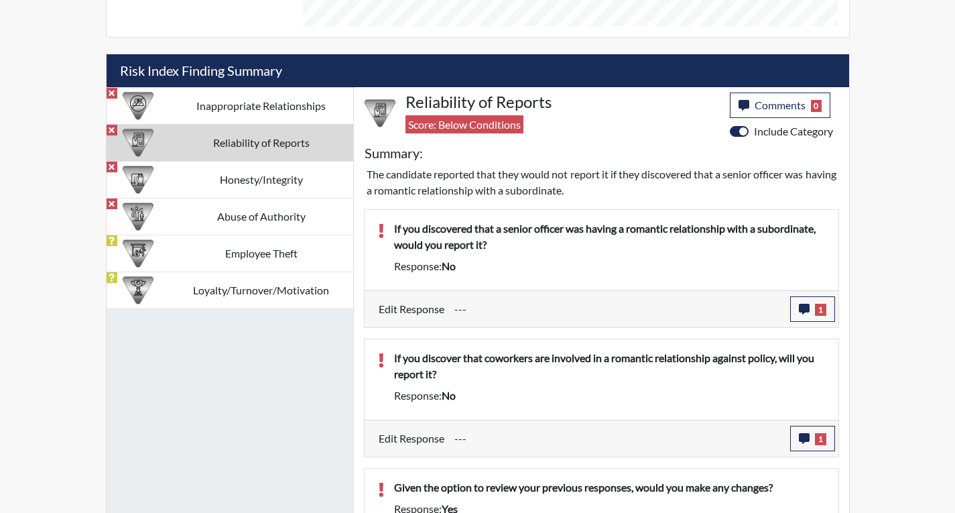
scroll to position [682, 0]
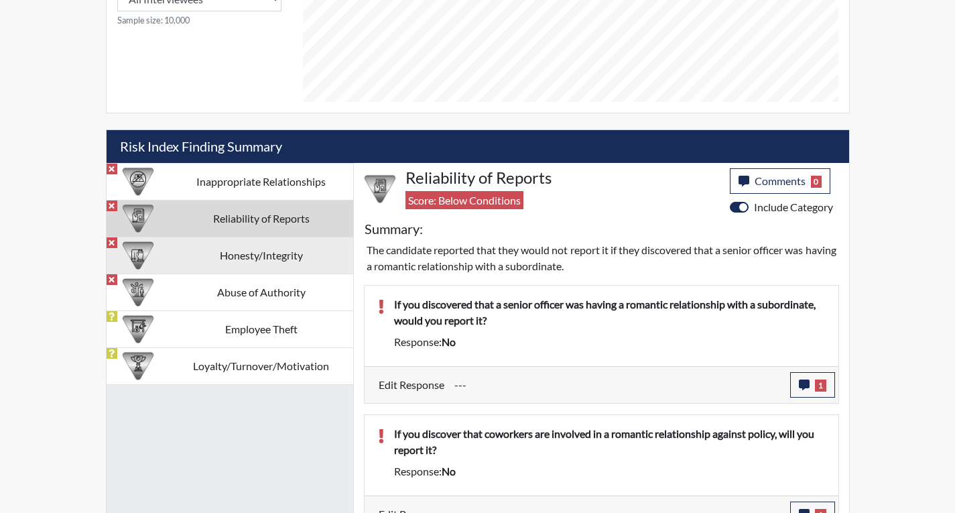
click at [276, 251] on td "Honesty/Integrity" at bounding box center [262, 255] width 184 height 37
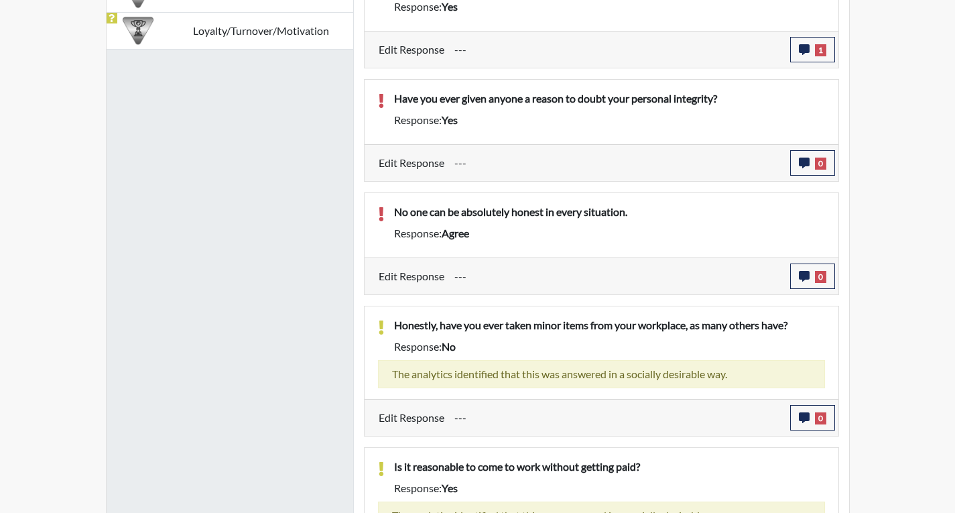
scroll to position [950, 0]
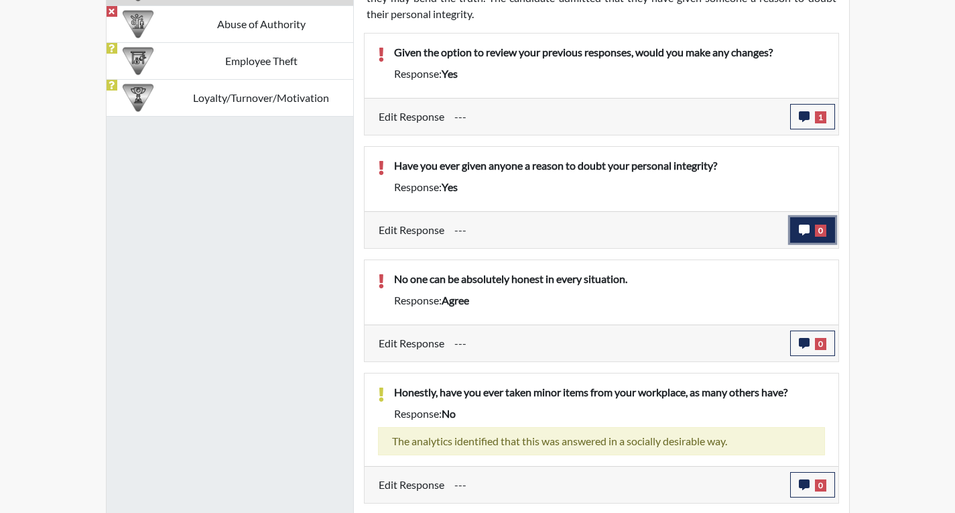
click at [802, 225] on icon "button" at bounding box center [804, 230] width 11 height 11
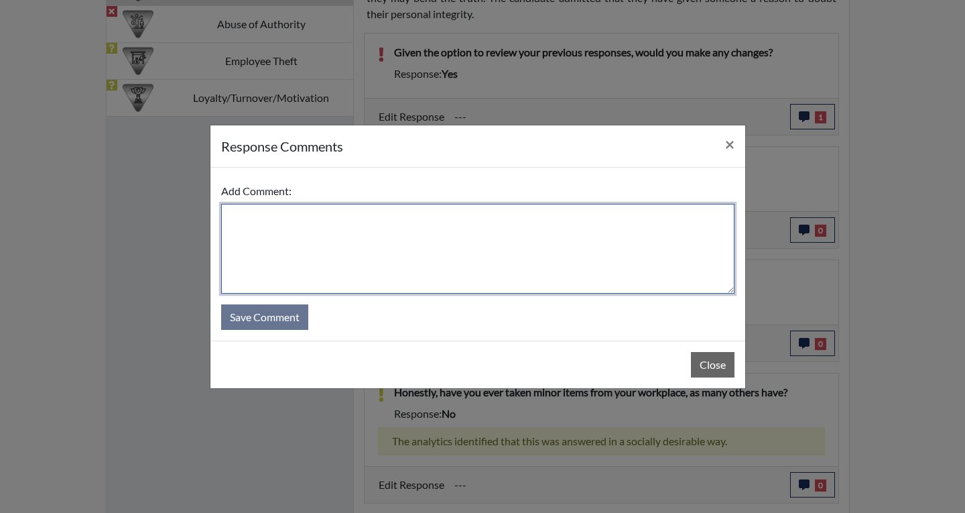
click at [413, 243] on textarea at bounding box center [477, 249] width 513 height 90
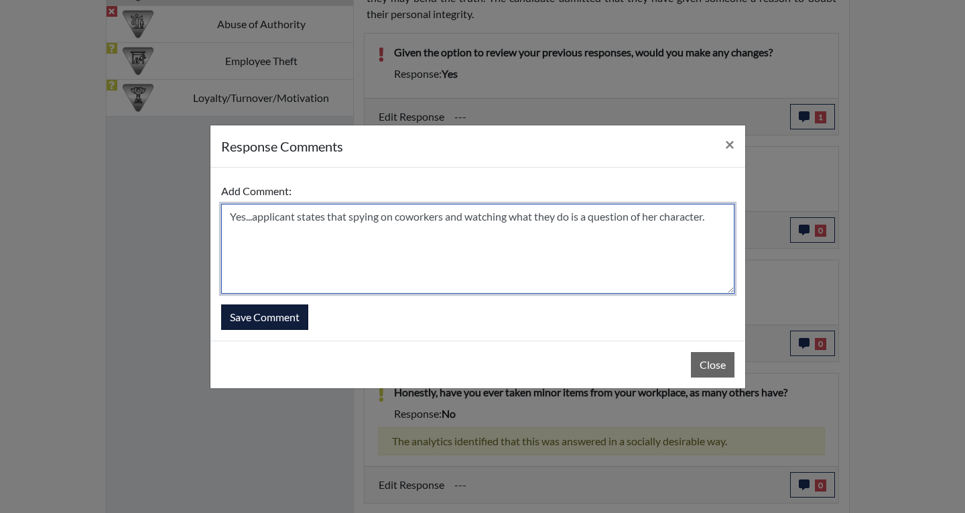
type textarea "Yes...applicant states that spying on coworkers and watching what they do is a …"
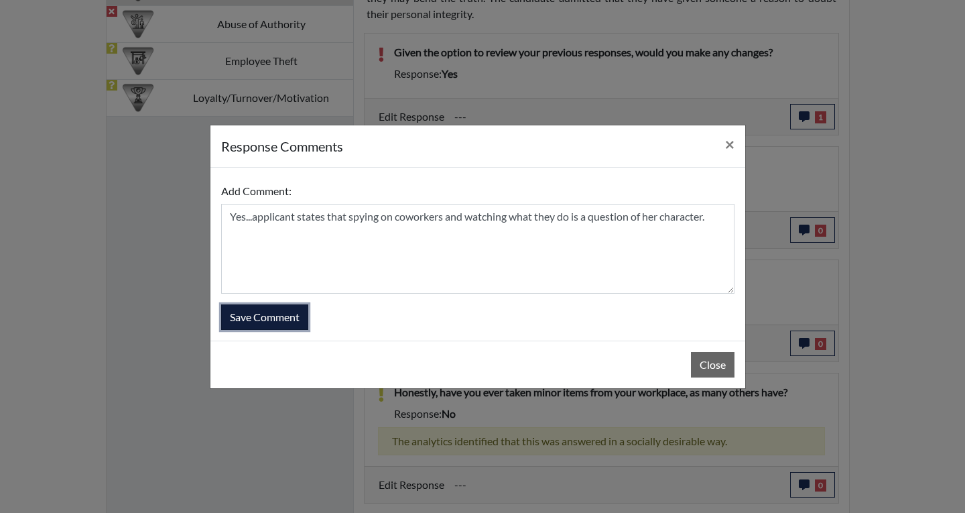
click at [266, 324] on button "Save Comment" at bounding box center [264, 316] width 87 height 25
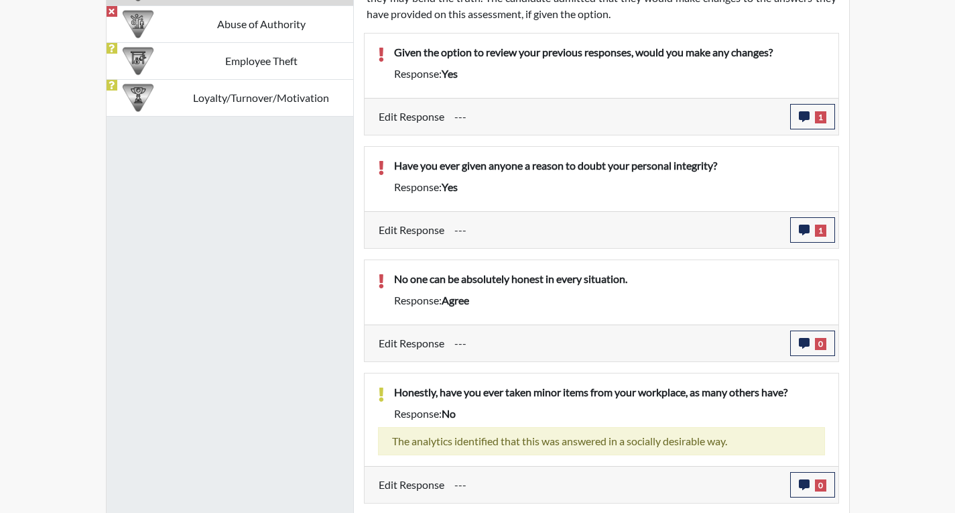
scroll to position [223, 557]
click at [819, 346] on span "0" at bounding box center [820, 344] width 11 height 12
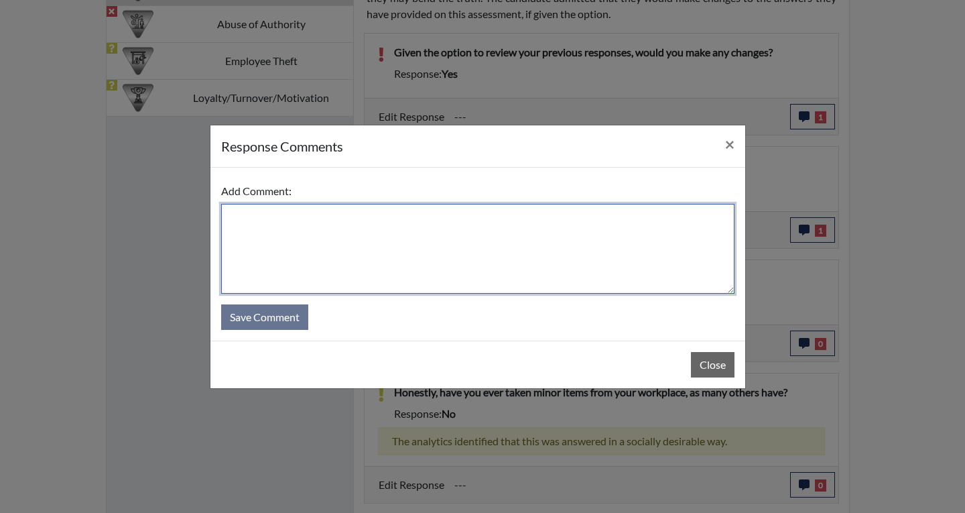
click at [444, 251] on textarea at bounding box center [477, 249] width 513 height 90
type textarea "Agree...applicant states that we all have faults and insecurities."
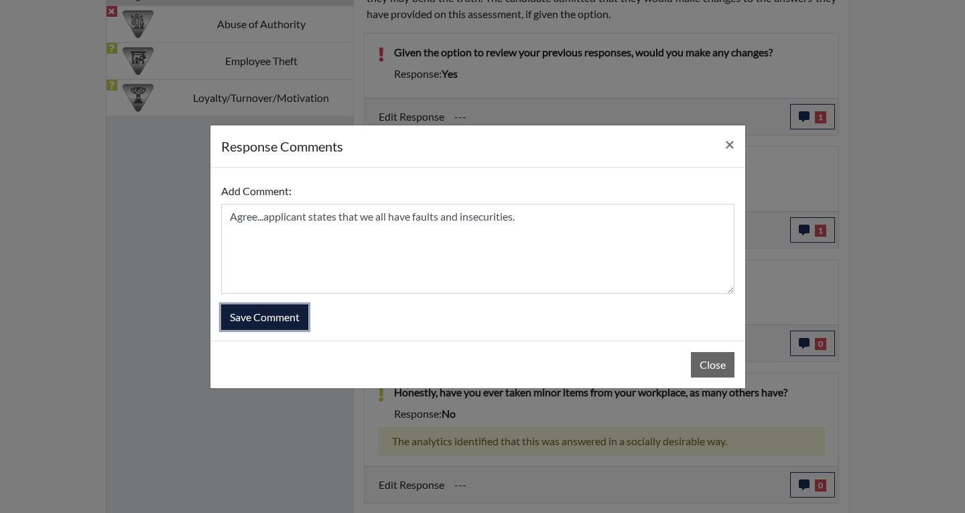
click at [261, 313] on button "Save Comment" at bounding box center [264, 316] width 87 height 25
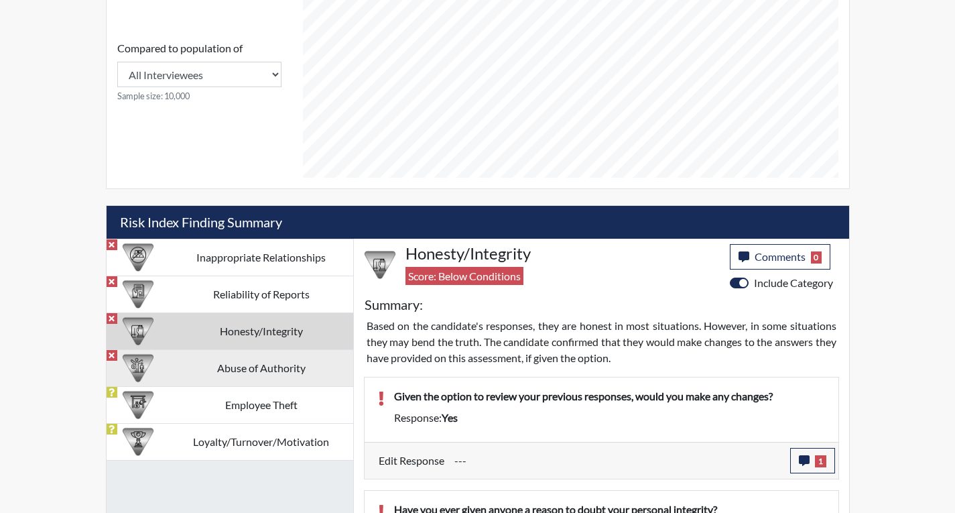
scroll to position [592, 0]
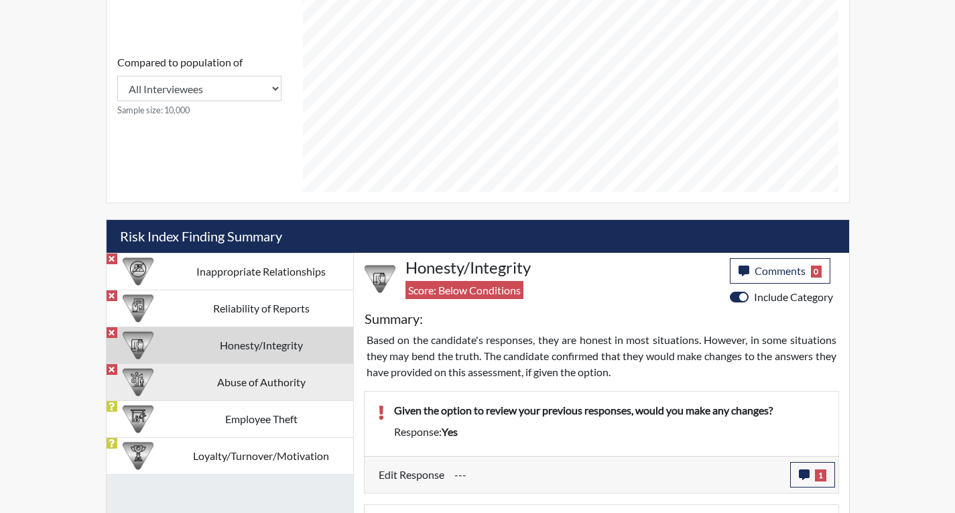
click at [308, 384] on td "Abuse of Authority" at bounding box center [262, 381] width 184 height 37
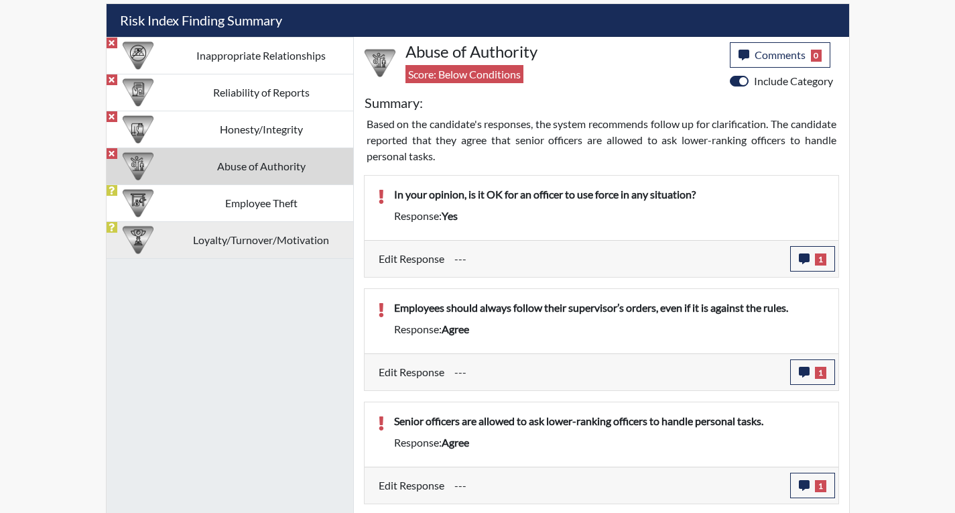
scroll to position [807, 0]
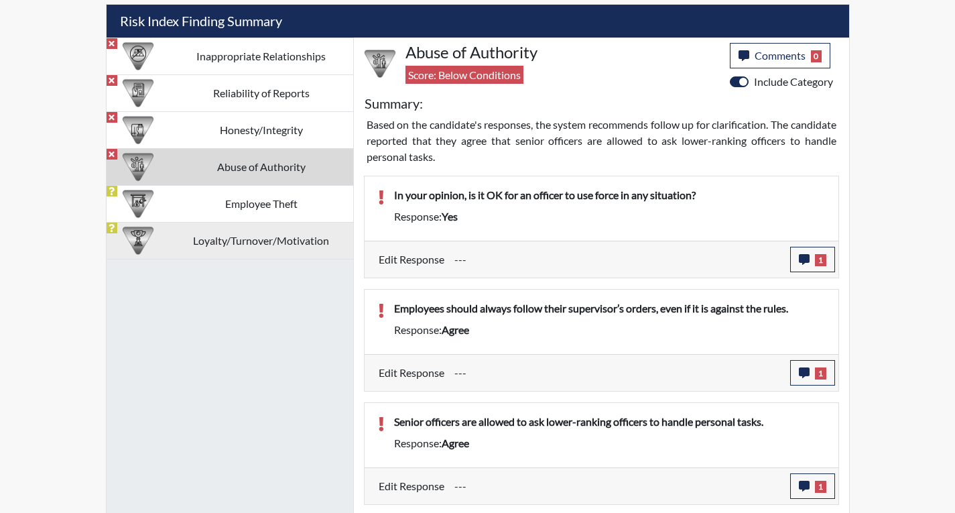
click at [239, 245] on td "Loyalty/Turnover/Motivation" at bounding box center [262, 240] width 184 height 37
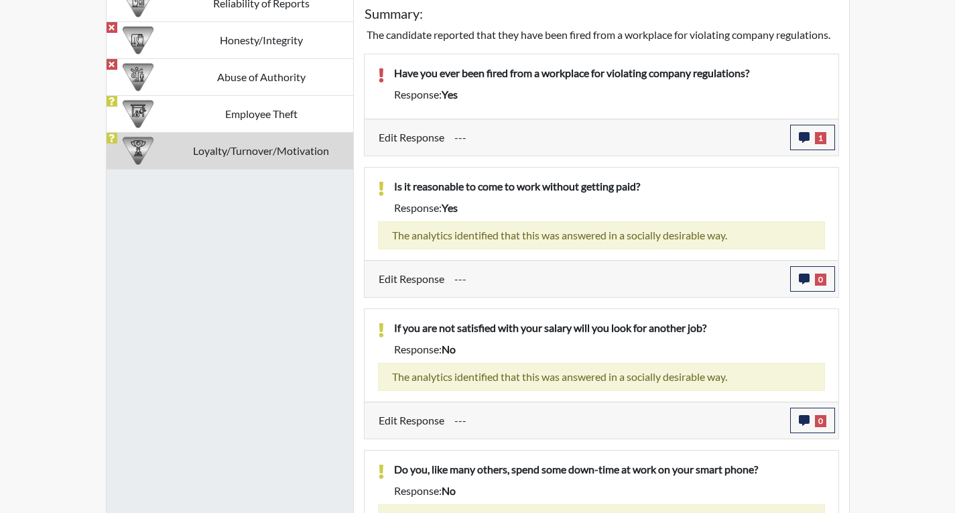
scroll to position [780, 0]
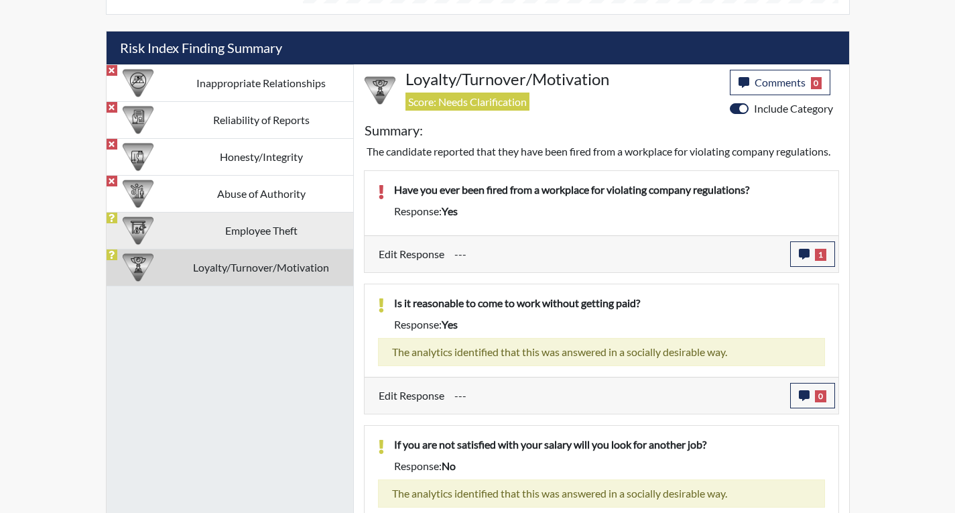
click at [312, 235] on td "Employee Theft" at bounding box center [262, 230] width 184 height 37
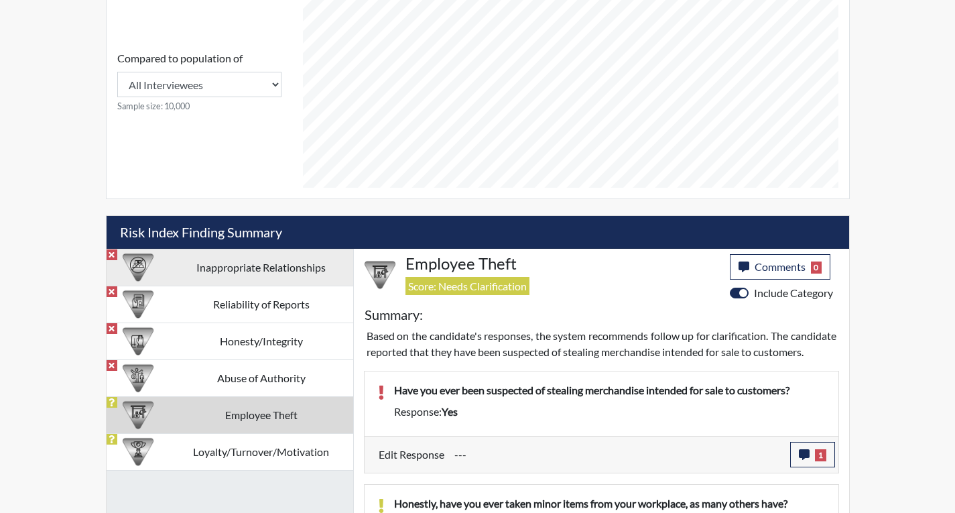
scroll to position [595, 0]
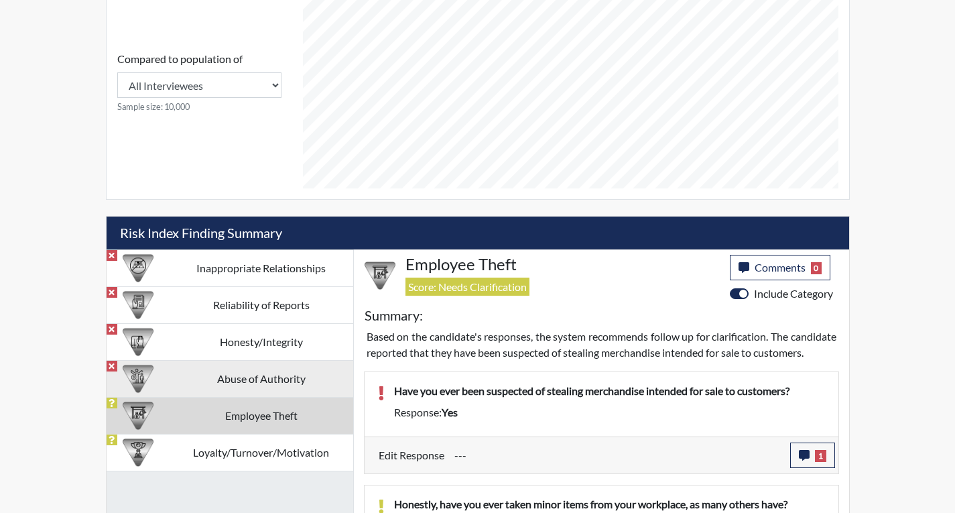
click at [282, 375] on td "Abuse of Authority" at bounding box center [262, 378] width 184 height 37
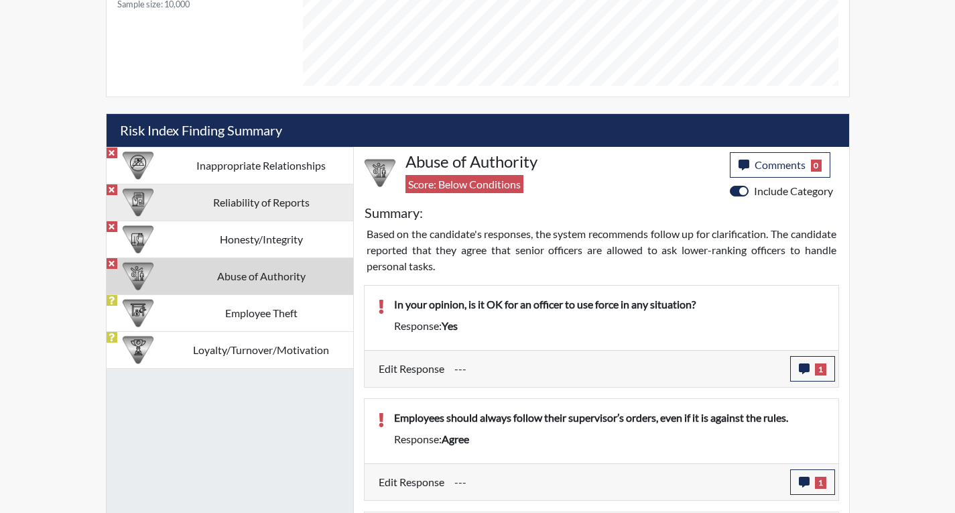
scroll to position [606, 0]
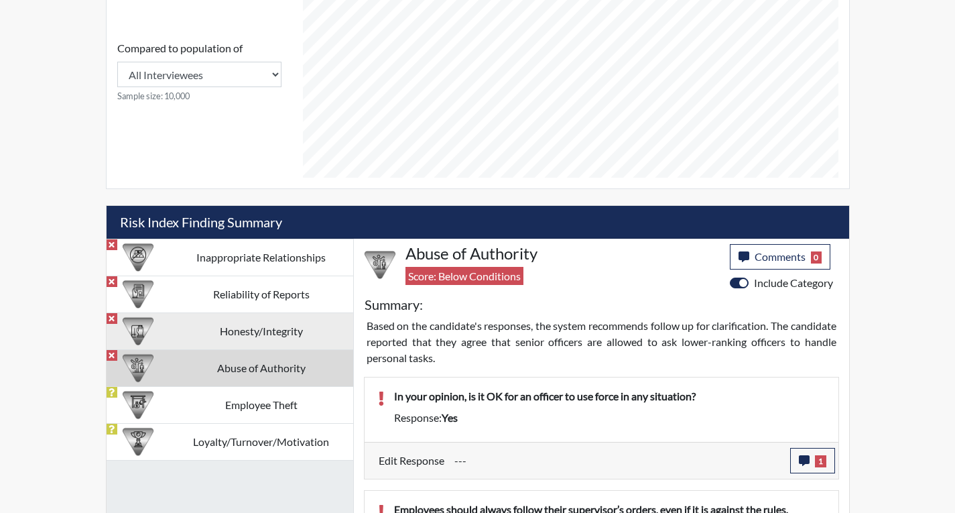
click at [233, 320] on td "Honesty/Integrity" at bounding box center [262, 330] width 184 height 37
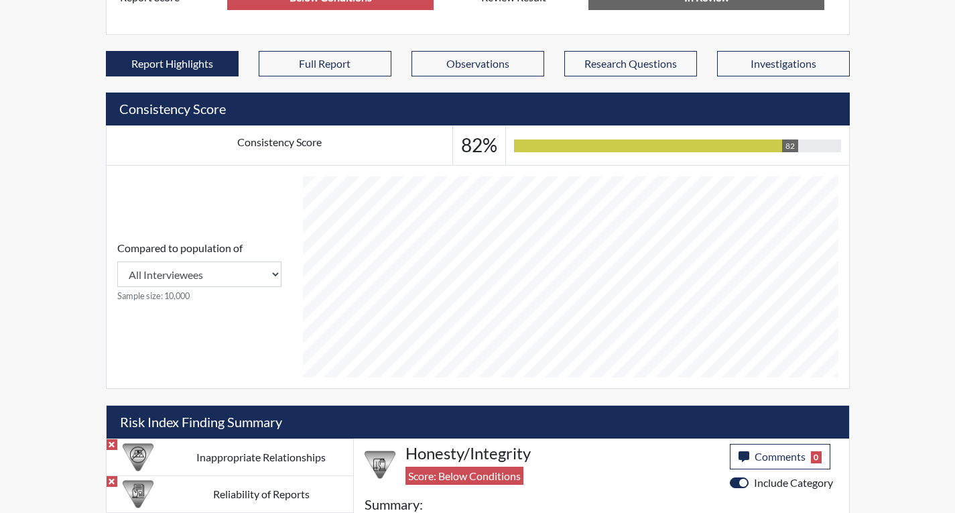
scroll to position [405, 0]
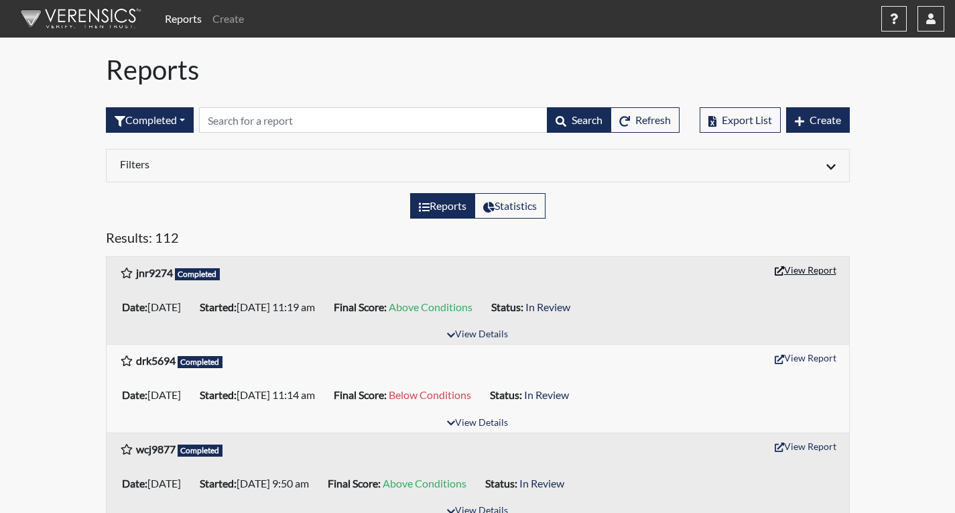
click at [806, 270] on button "View Report" at bounding box center [806, 269] width 74 height 21
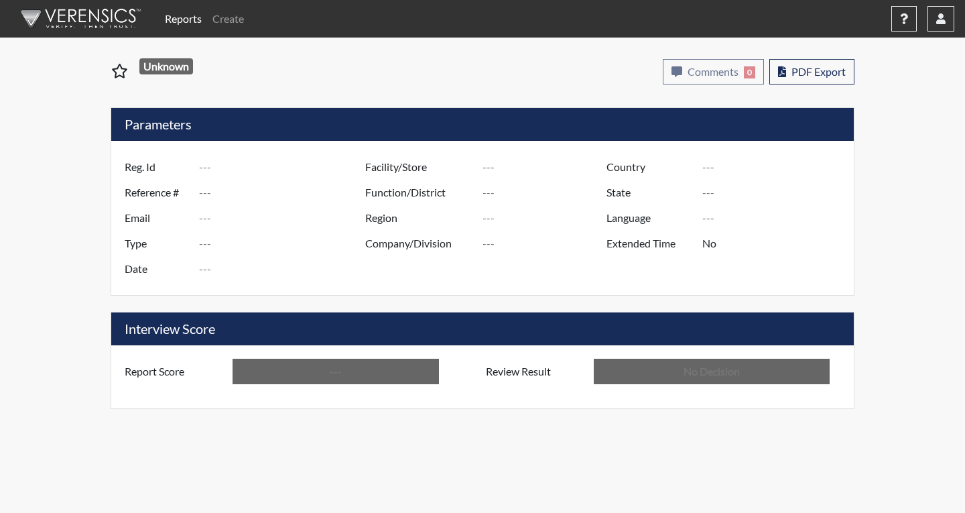
type input "jnr9274"
type input "50872"
type input "---"
type input "Corrections Pre-Employment"
type input "Aug 21, 2025"
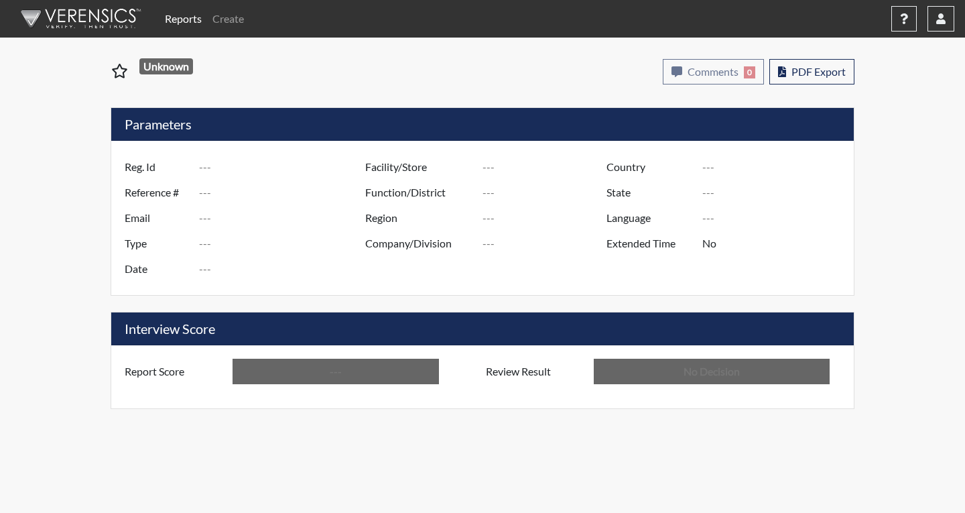
type input "Coastal SP"
type input "[GEOGRAPHIC_DATA]"
type input "[US_STATE]"
type input "English"
type input "Above Conditions"
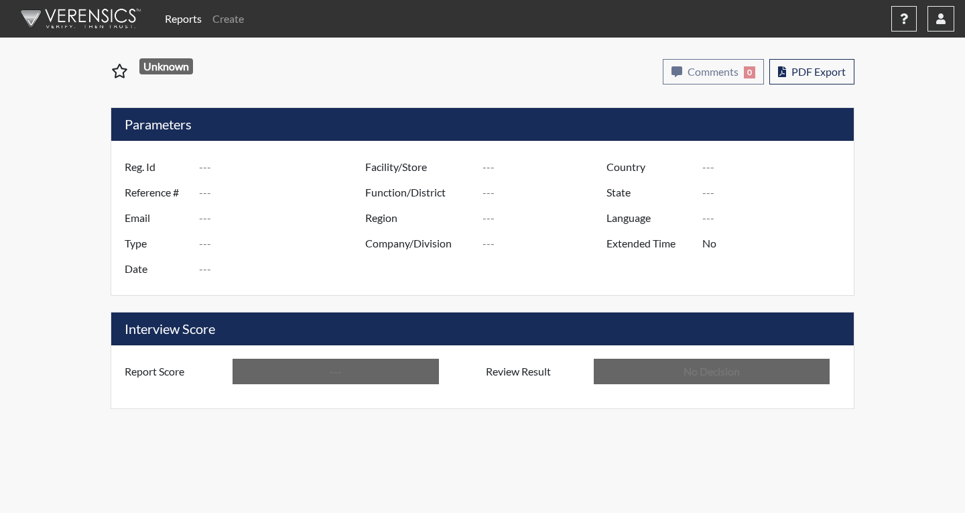
type input "In Review"
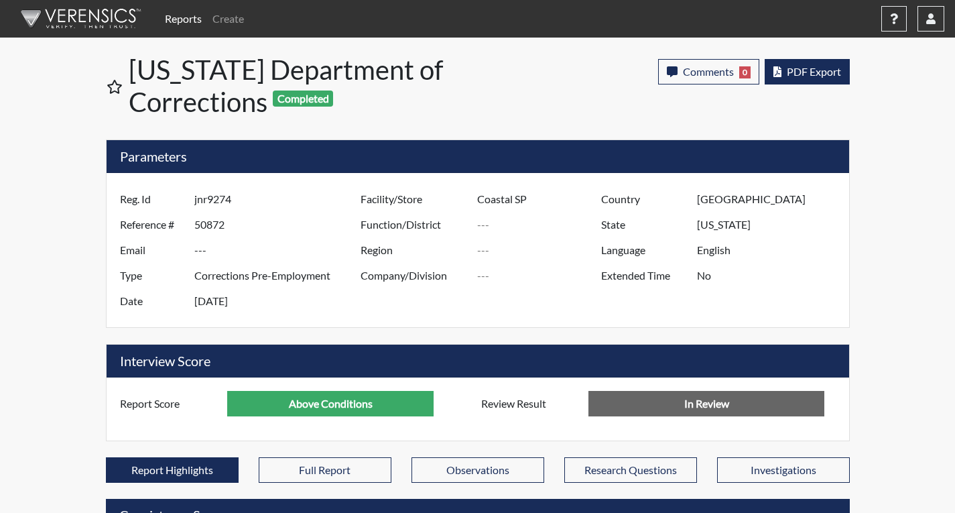
scroll to position [223, 557]
click at [796, 78] on button "PDF Export" at bounding box center [807, 71] width 85 height 25
